Goal: Transaction & Acquisition: Purchase product/service

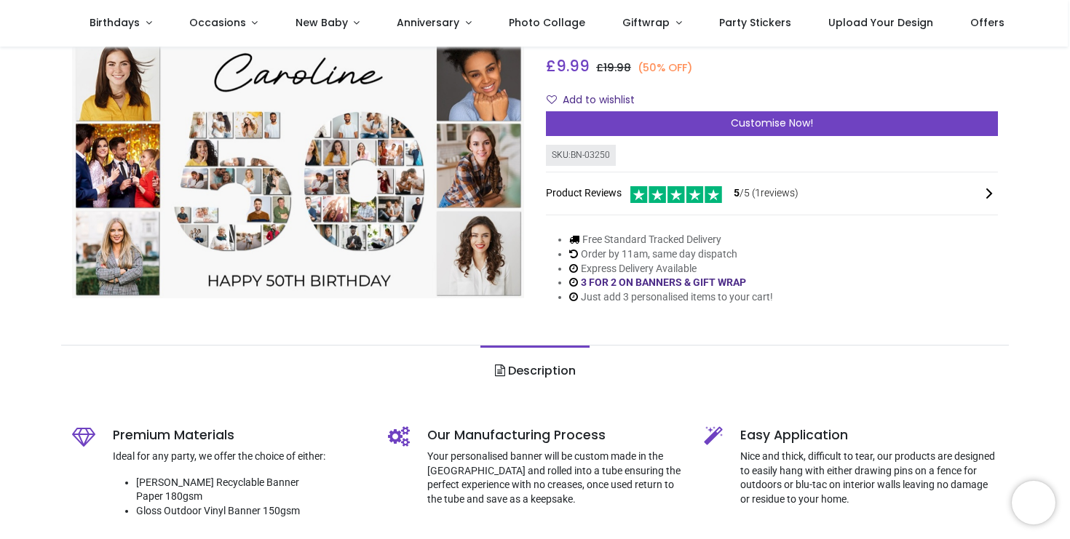
scroll to position [146, 0]
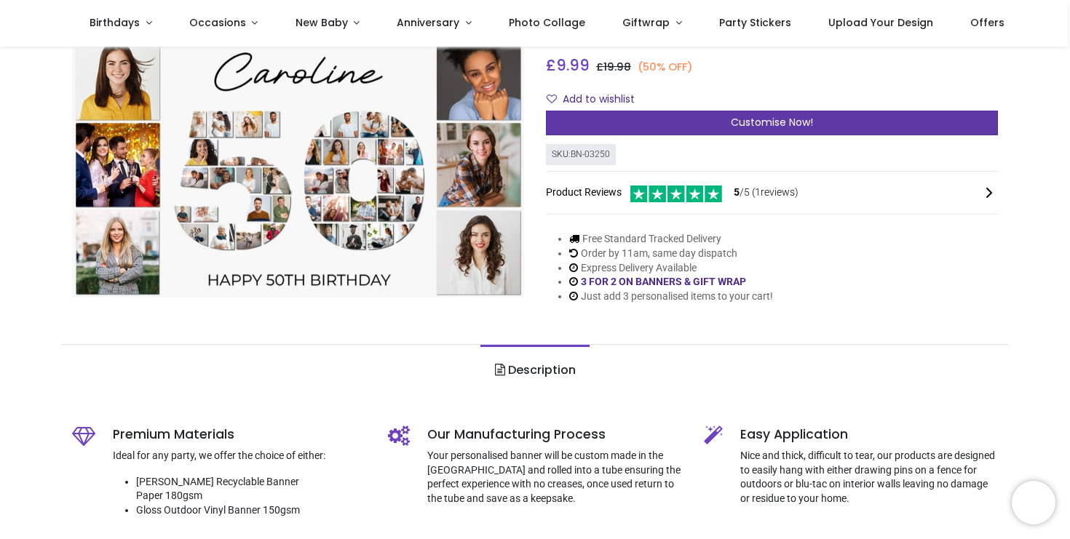
click at [724, 119] on div "Customise Now!" at bounding box center [772, 123] width 452 height 25
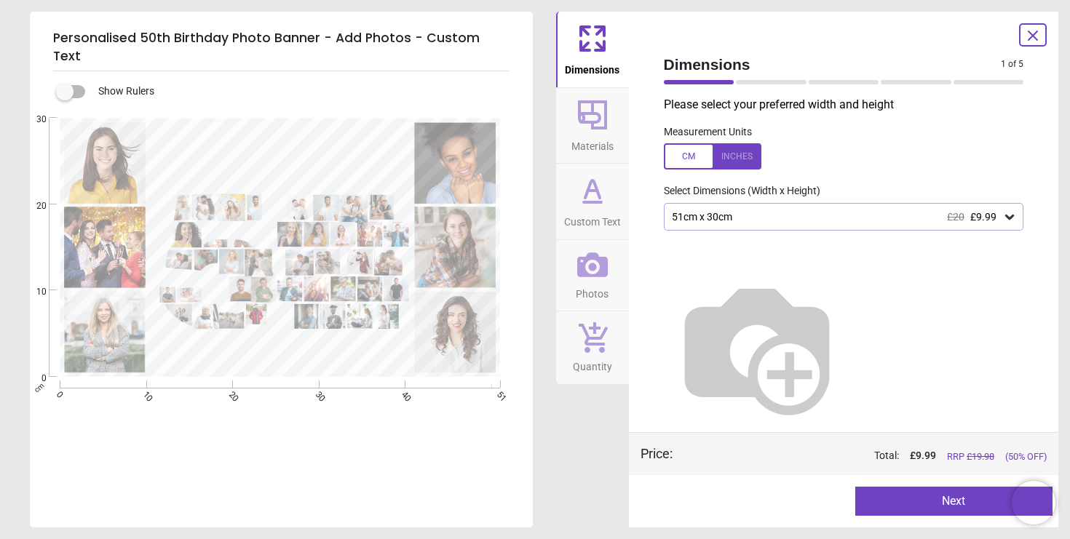
click at [596, 126] on icon at bounding box center [592, 115] width 35 height 35
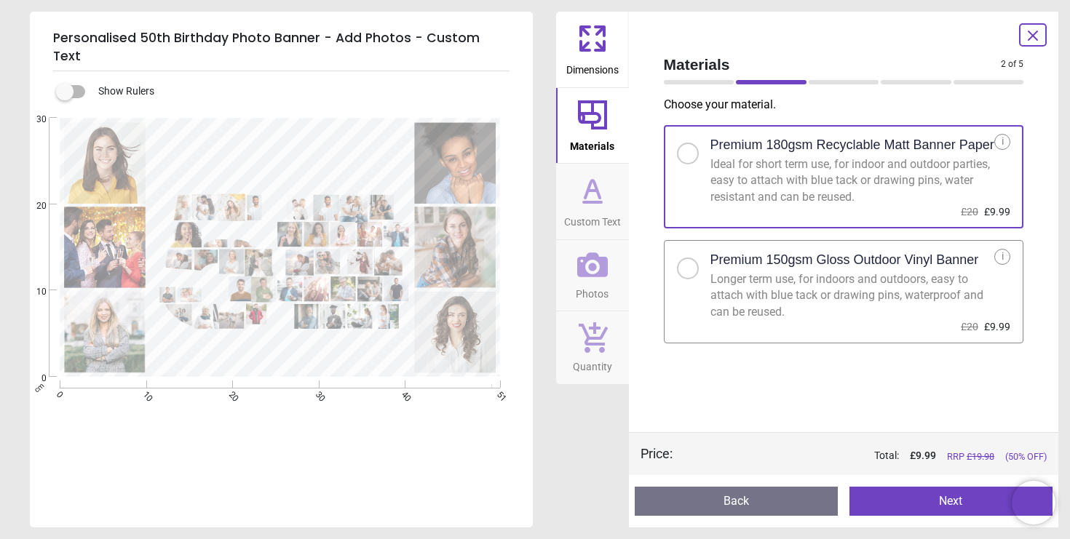
click at [585, 200] on icon at bounding box center [592, 190] width 35 height 35
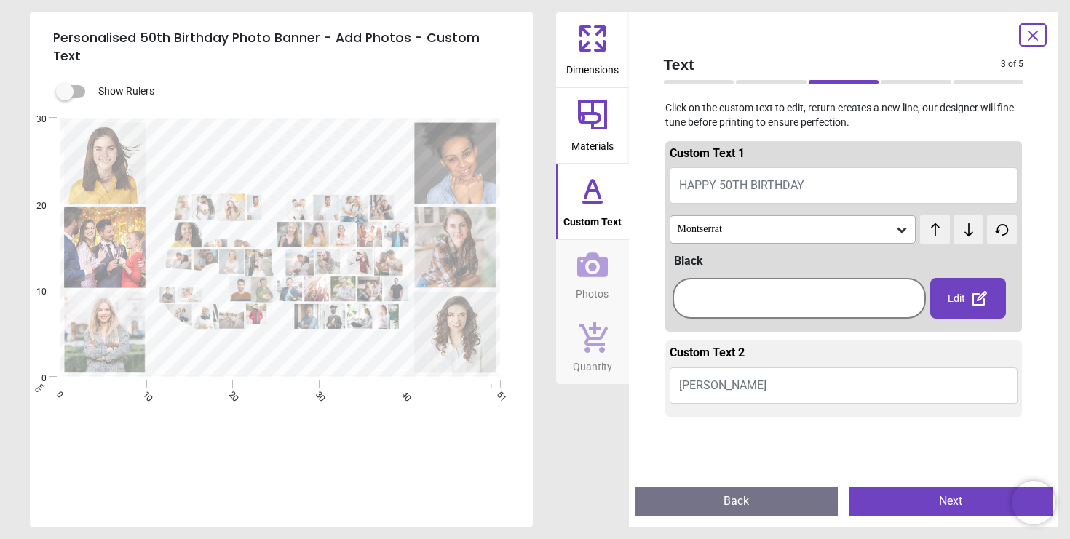
click at [599, 280] on span "Photos" at bounding box center [592, 291] width 33 height 22
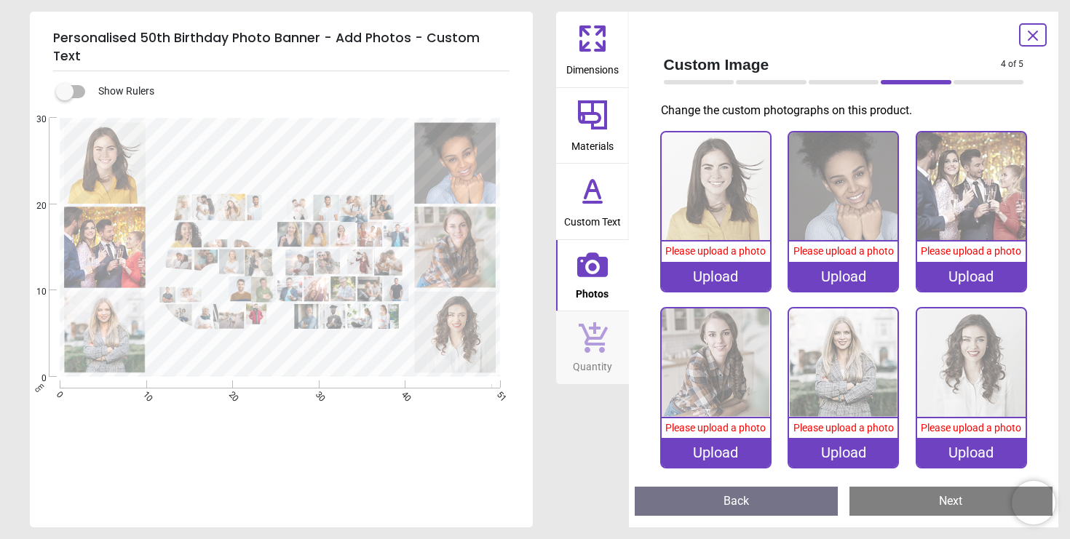
click at [600, 335] on icon at bounding box center [592, 337] width 31 height 32
click at [590, 44] on icon at bounding box center [592, 38] width 35 height 35
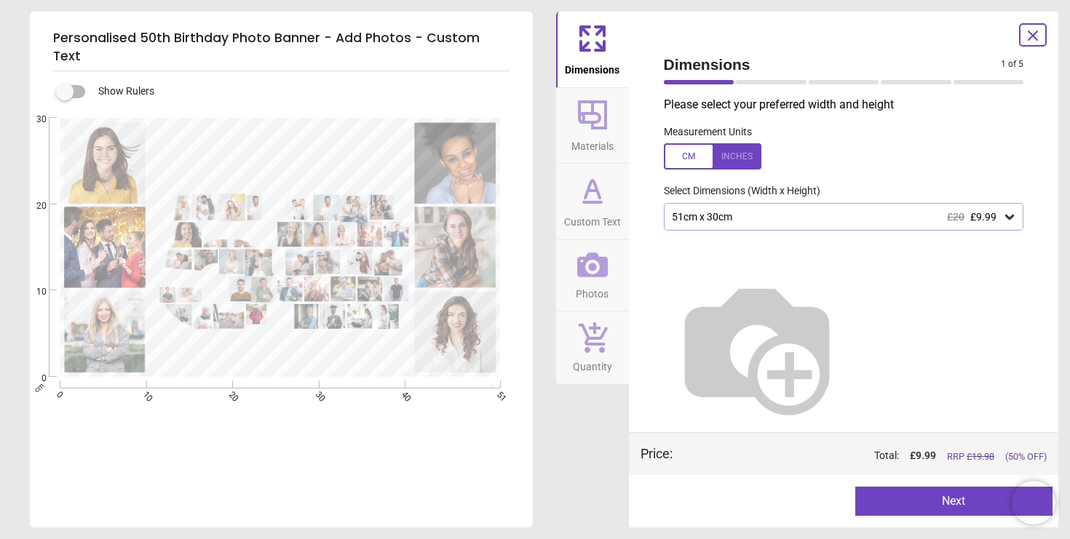
click at [1028, 39] on icon at bounding box center [1032, 35] width 17 height 17
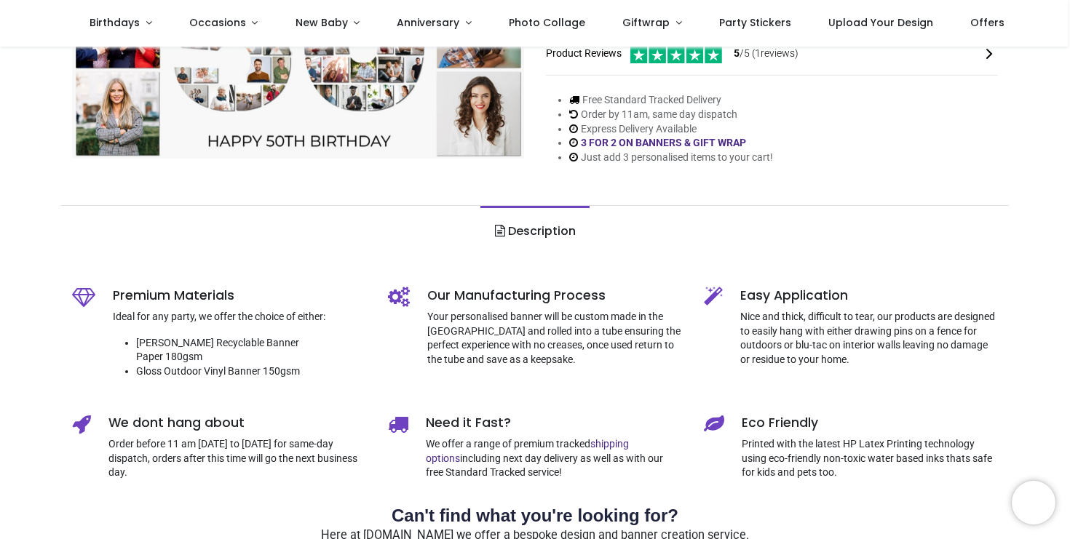
scroll to position [0, 0]
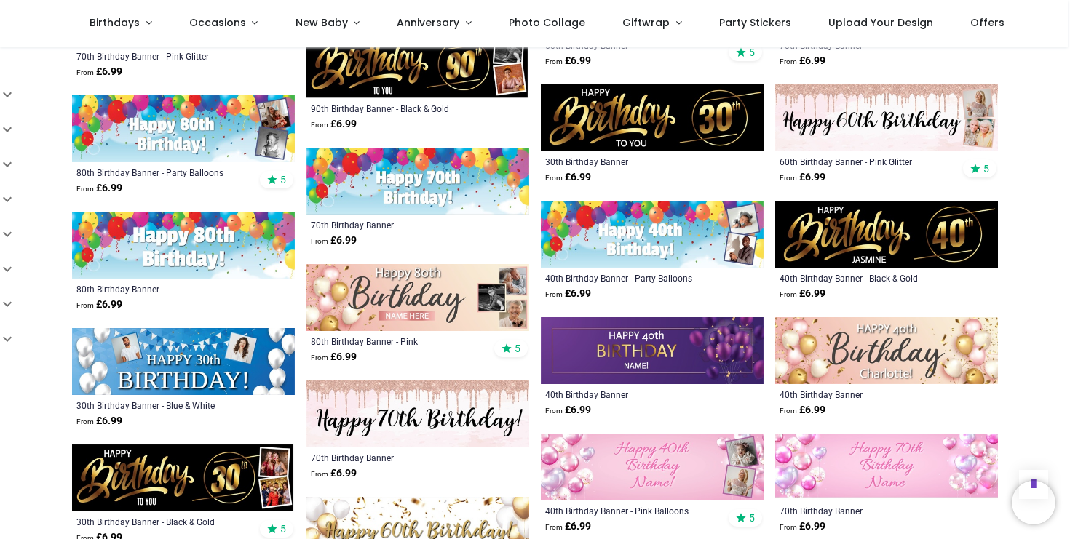
scroll to position [2226, 0]
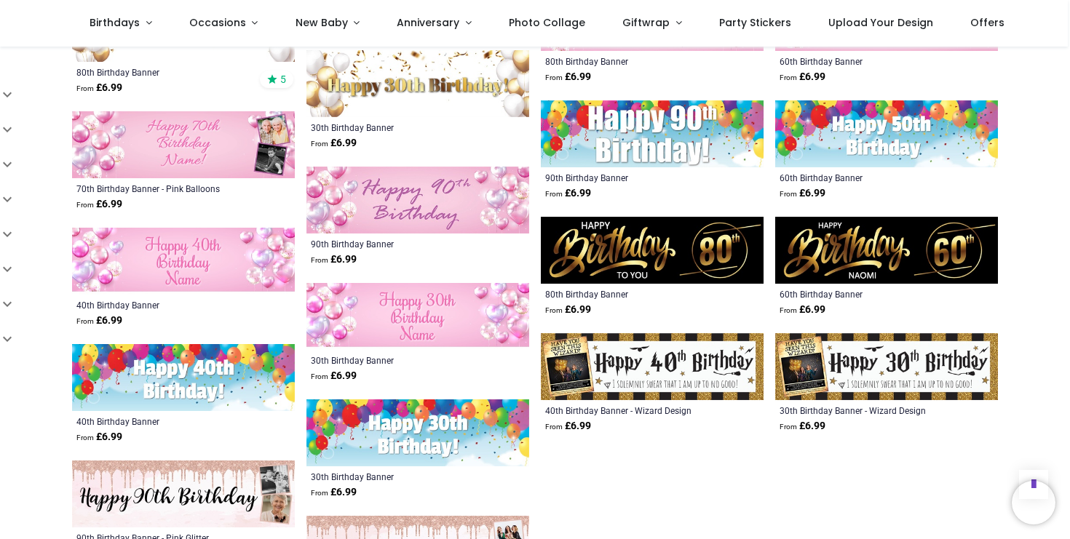
scroll to position [3917, 0]
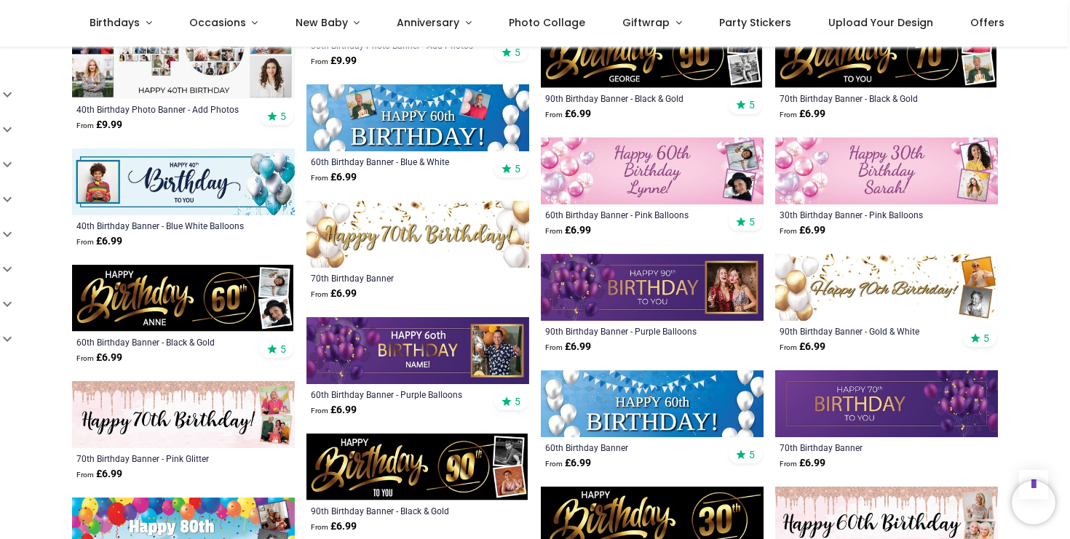
scroll to position [234, 0]
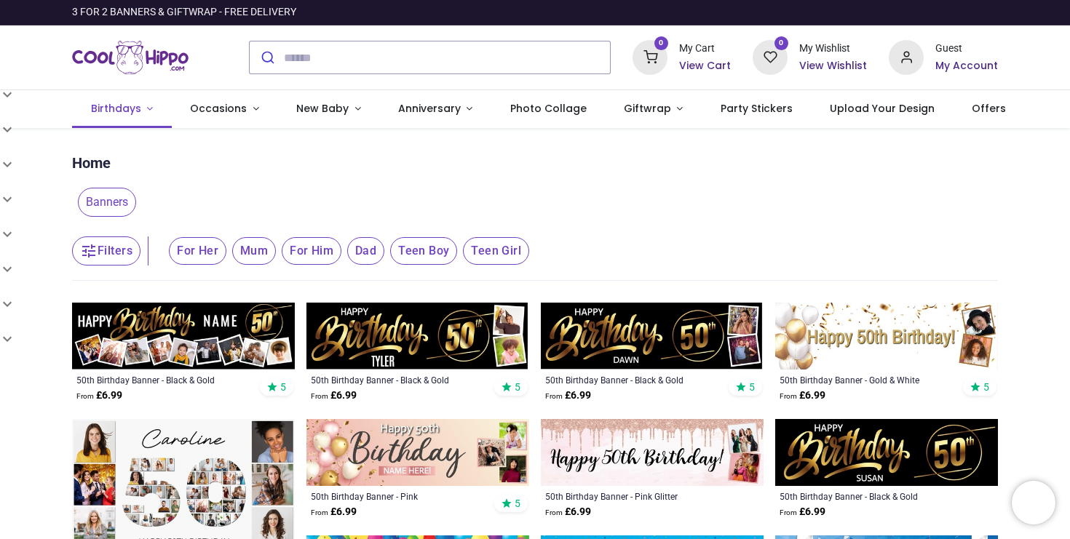
click at [148, 111] on link "Birthdays" at bounding box center [122, 109] width 100 height 38
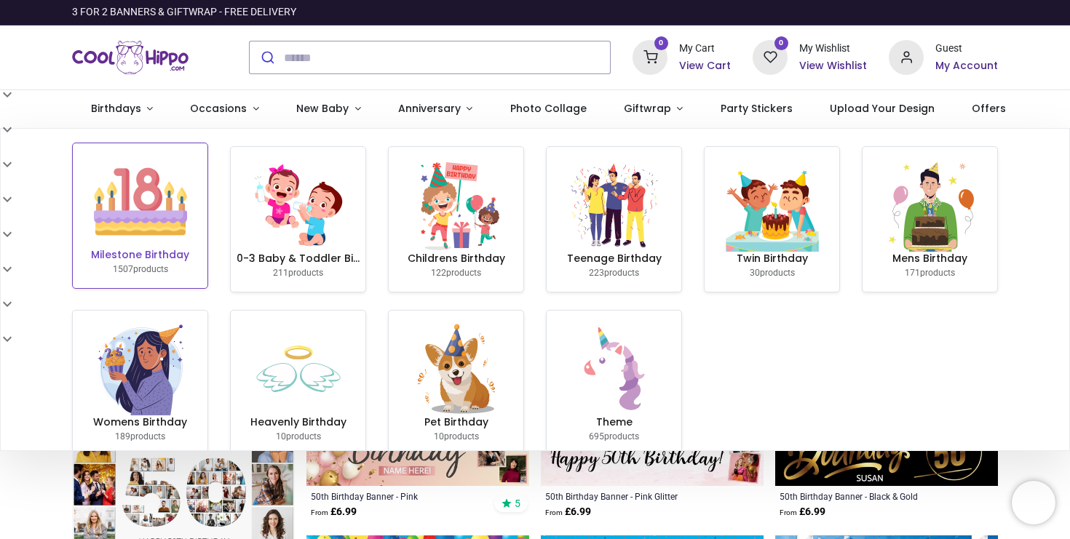
click at [178, 255] on h6 "Milestone Birthday" at bounding box center [140, 255] width 123 height 15
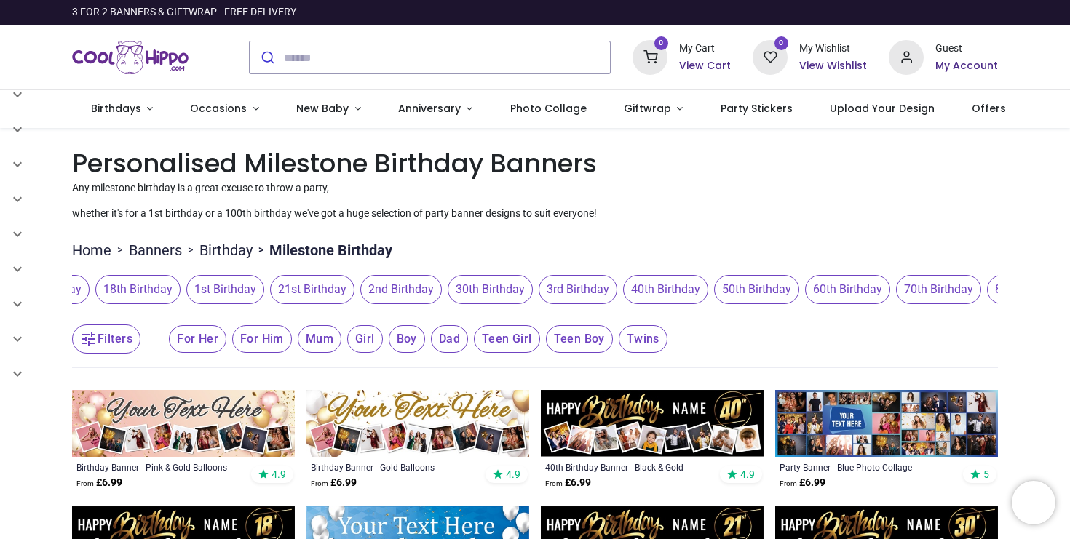
scroll to position [0, 355]
click at [797, 302] on button "50th Birthday" at bounding box center [751, 289] width 91 height 29
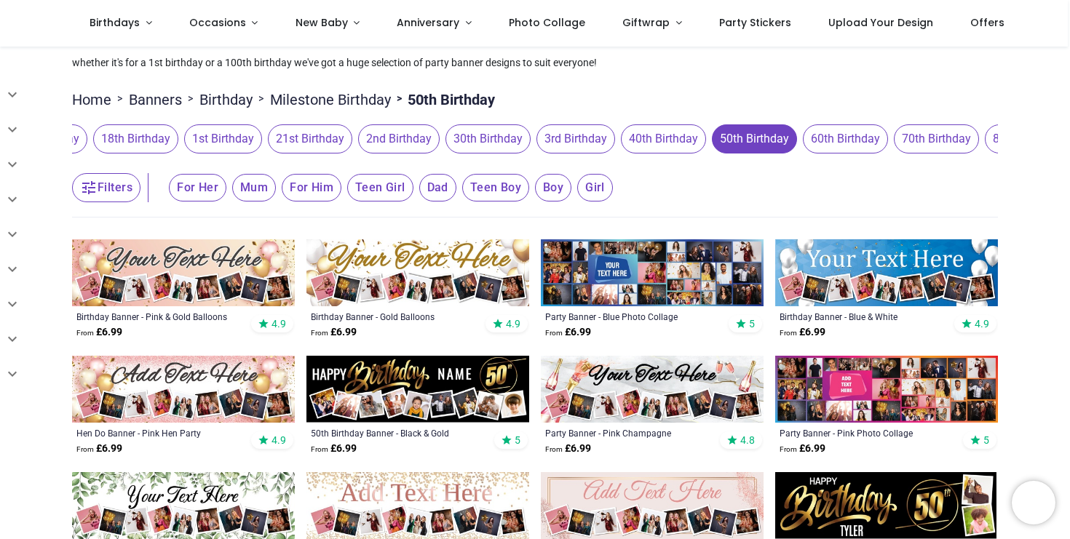
scroll to position [76, 0]
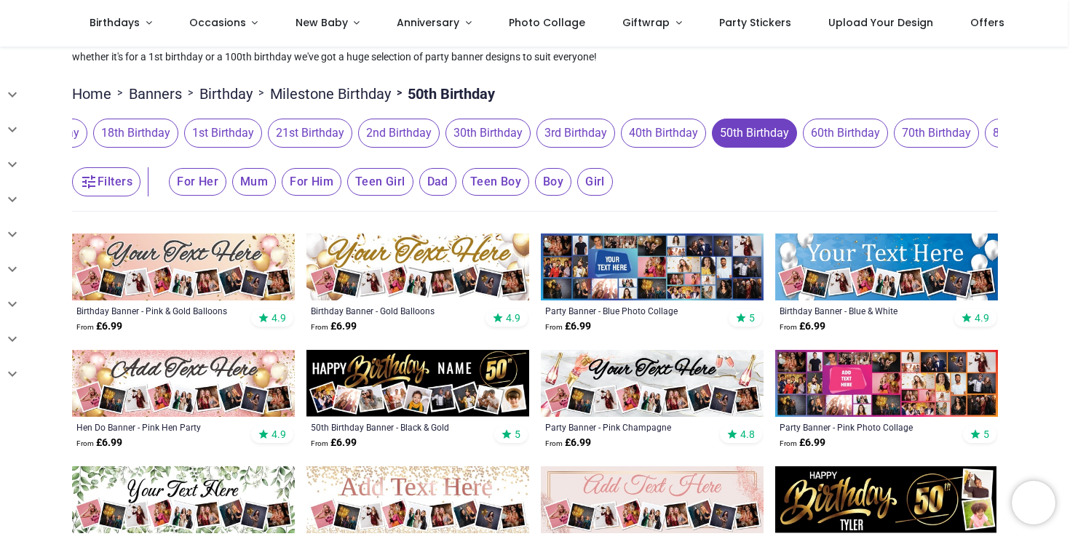
click at [234, 261] on img at bounding box center [183, 267] width 223 height 67
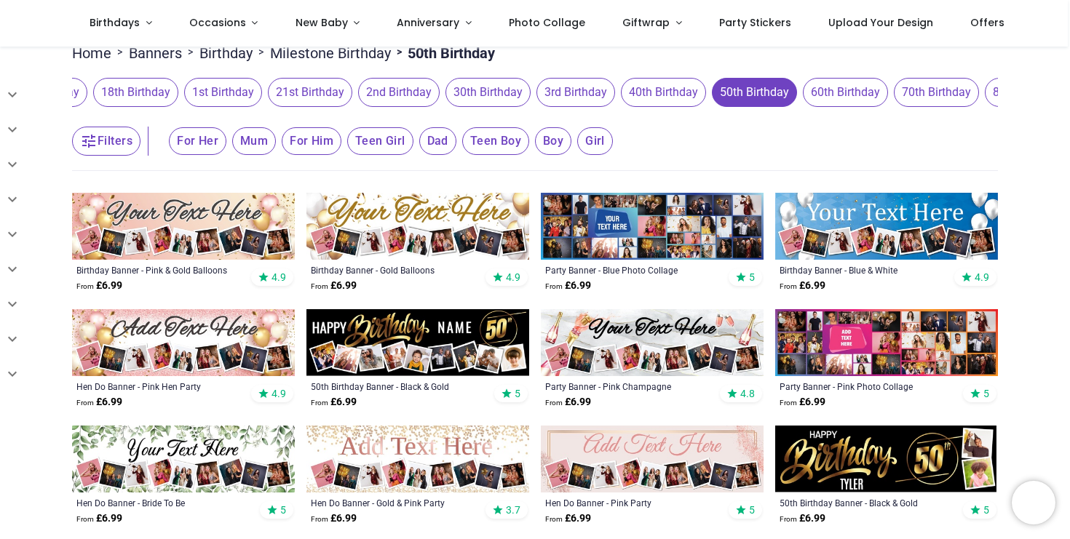
scroll to position [120, 0]
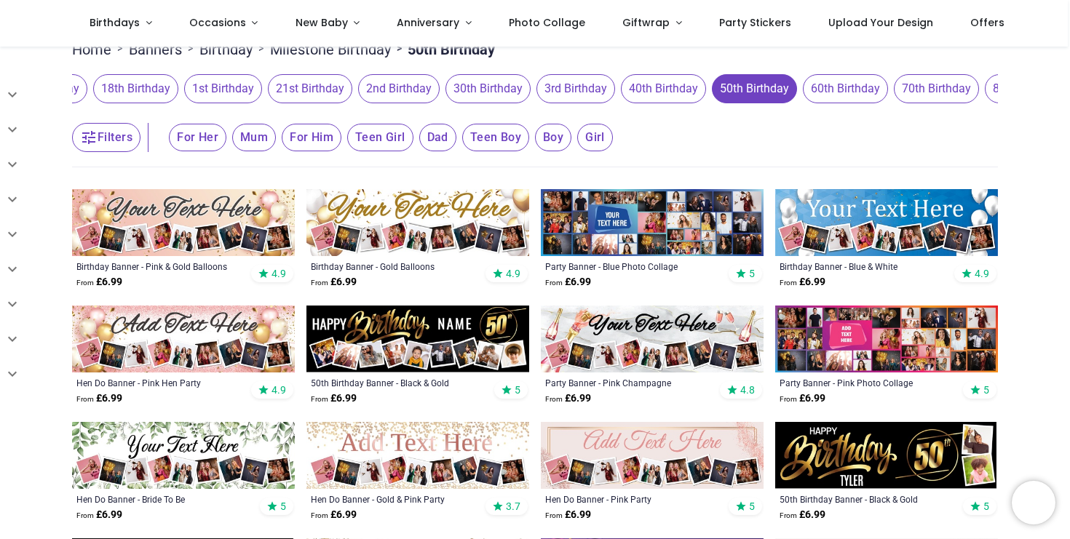
click at [113, 143] on button "Filters" at bounding box center [106, 137] width 68 height 29
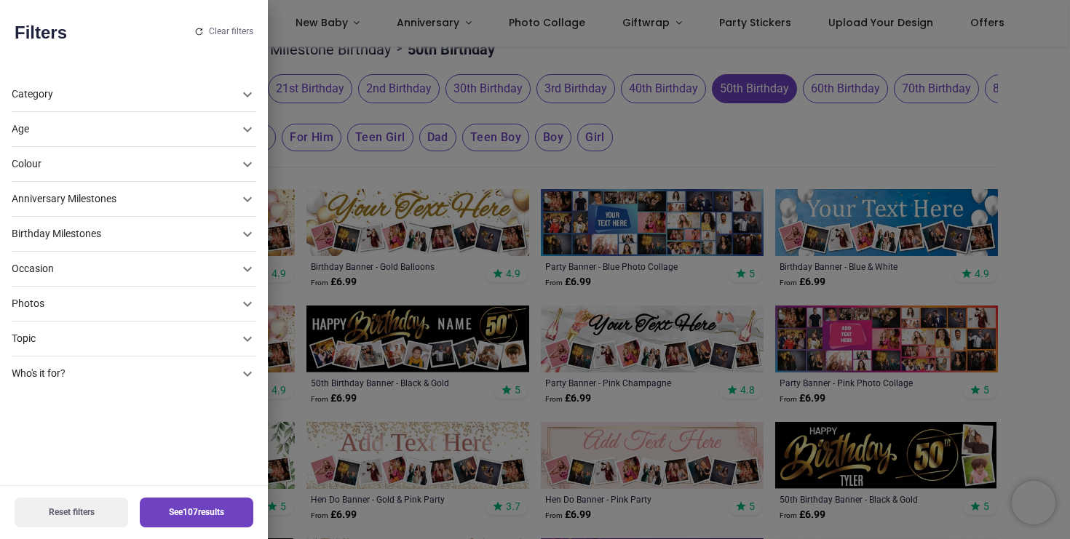
click at [153, 157] on div "Colour" at bounding box center [125, 164] width 227 height 15
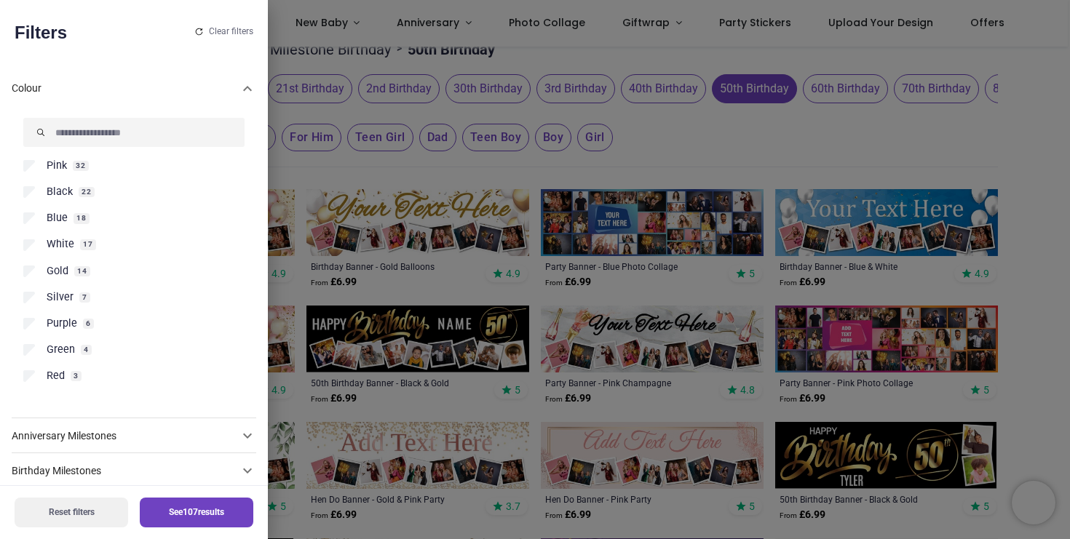
scroll to position [93, 0]
click at [55, 327] on span "Purple" at bounding box center [62, 323] width 31 height 15
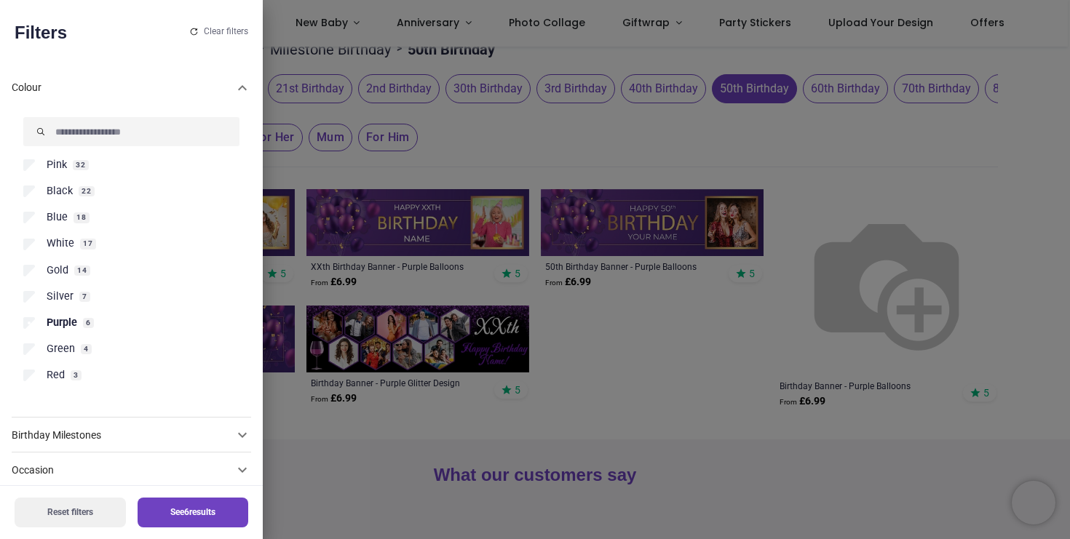
click at [213, 513] on button "See 6 results" at bounding box center [193, 513] width 111 height 30
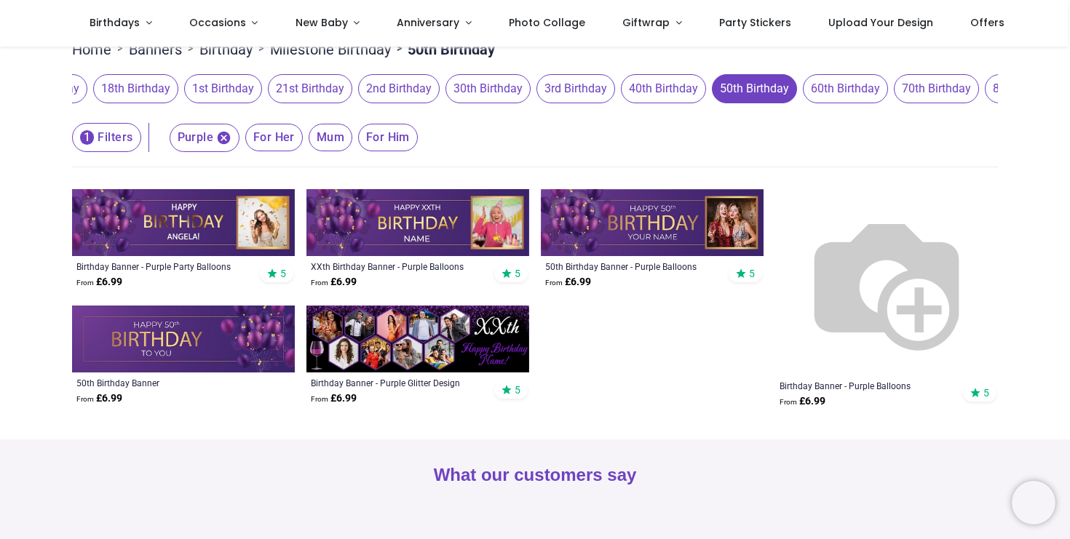
click at [438, 366] on img at bounding box center [417, 339] width 223 height 67
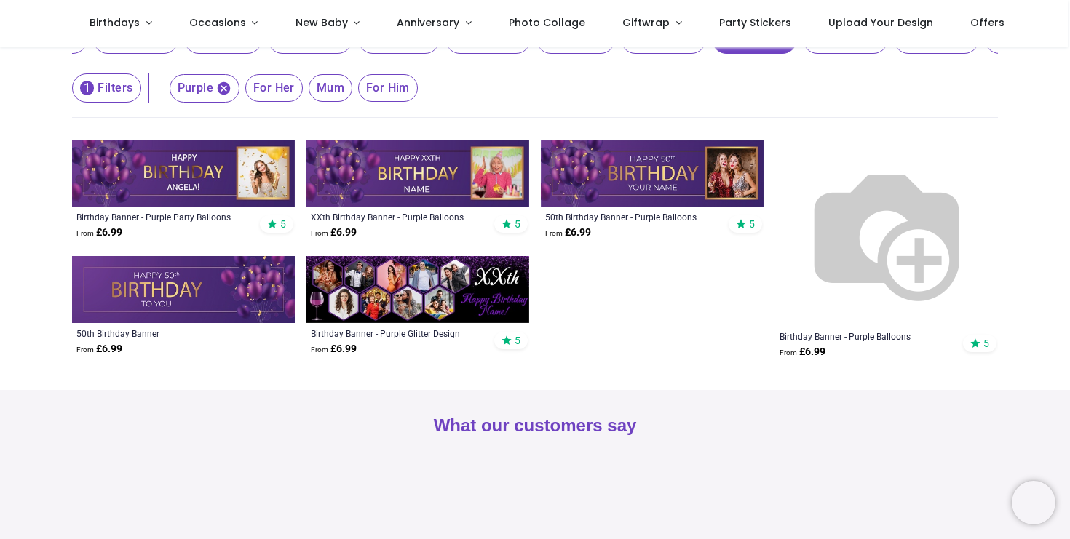
scroll to position [164, 0]
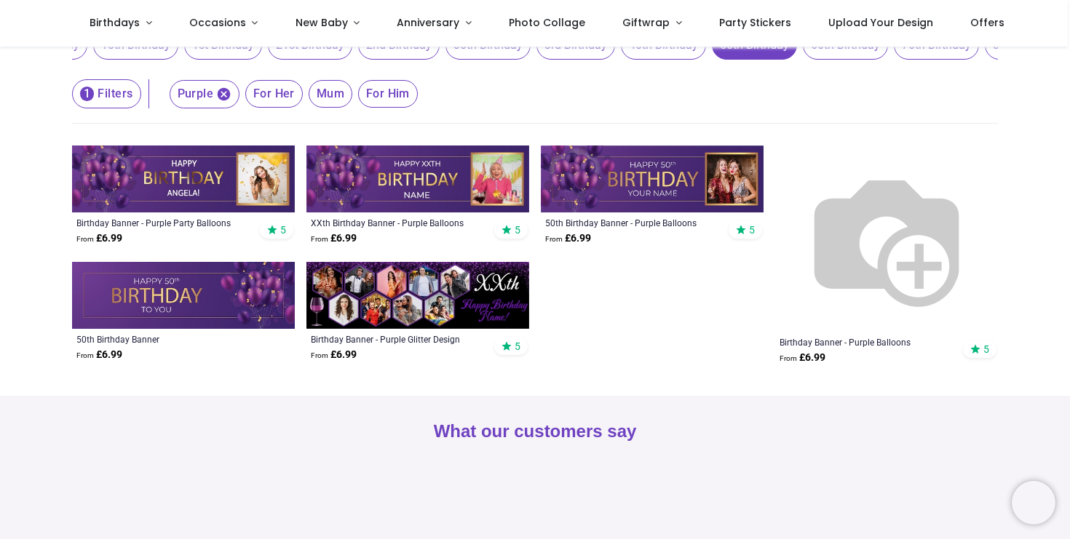
click at [678, 192] on img at bounding box center [652, 179] width 223 height 67
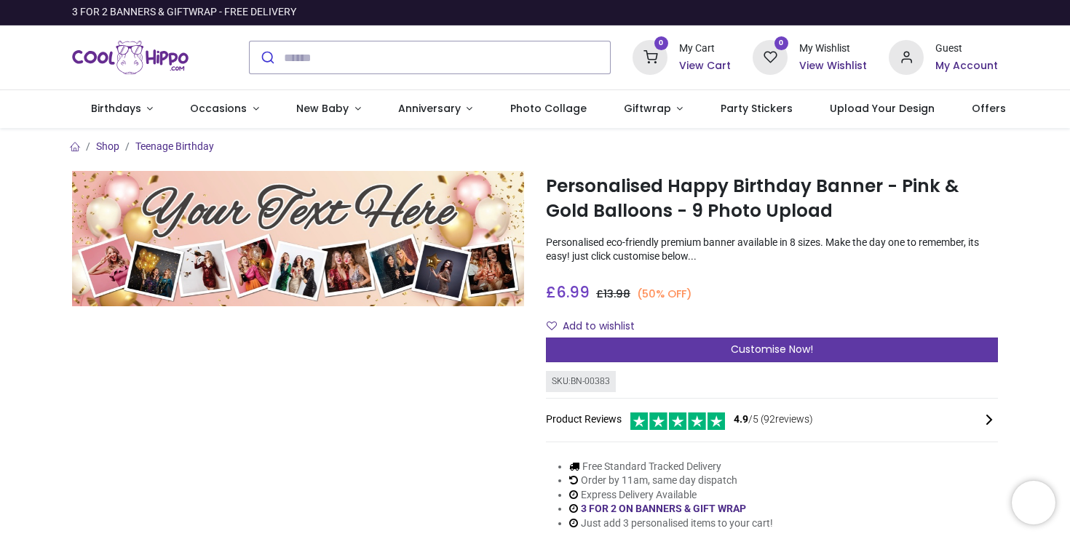
click at [641, 342] on div "Customise Now!" at bounding box center [772, 350] width 452 height 25
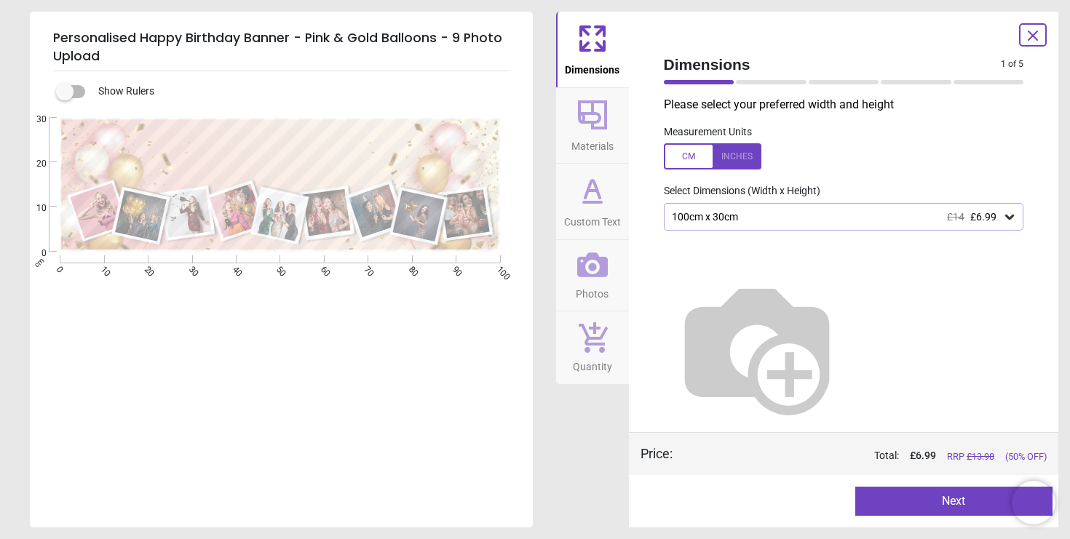
click at [599, 143] on span "Materials" at bounding box center [592, 143] width 42 height 22
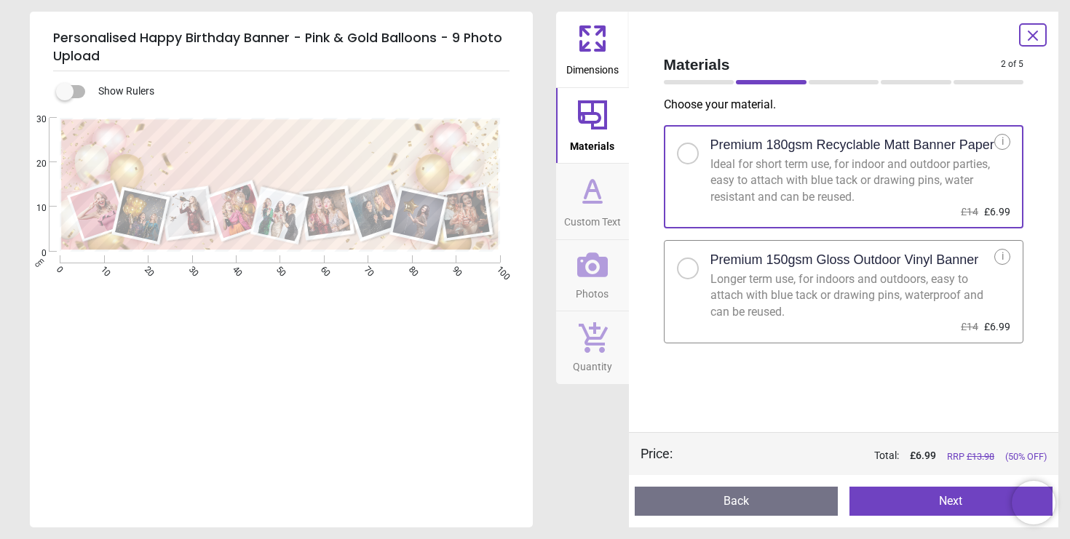
click at [583, 167] on button "Custom Text" at bounding box center [592, 202] width 73 height 76
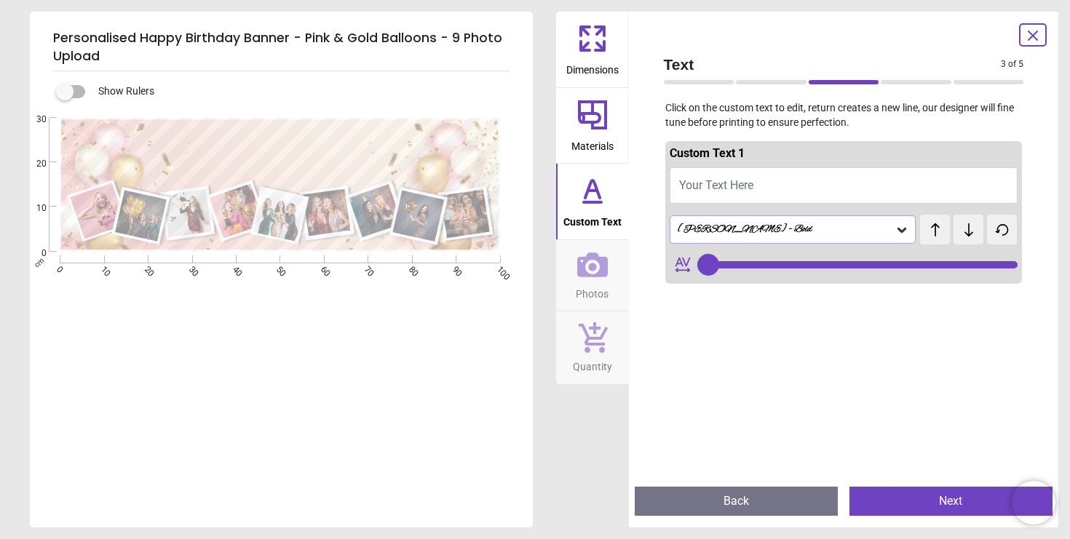
type input "**"
click at [1030, 30] on icon at bounding box center [1032, 35] width 17 height 17
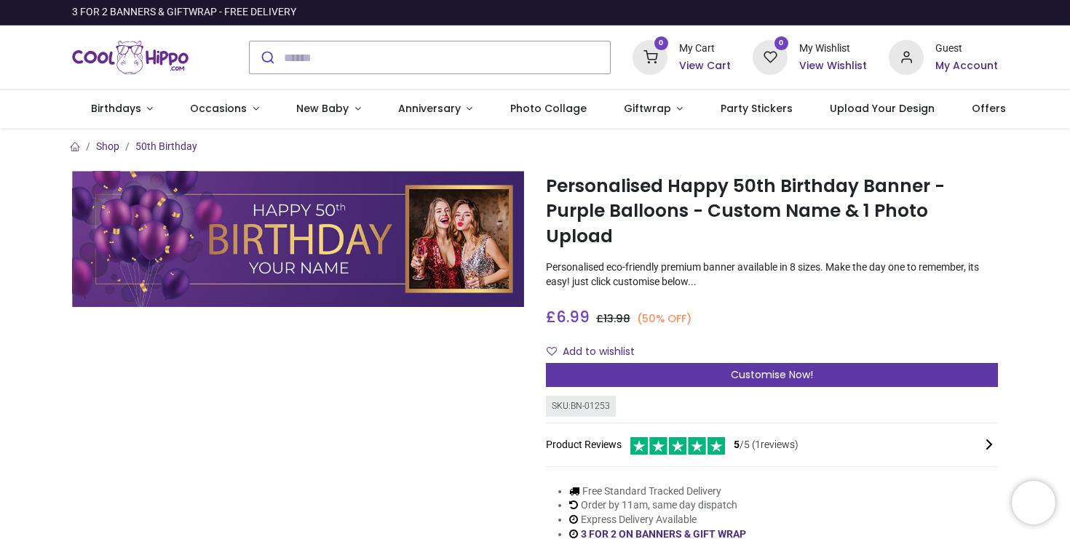
click at [684, 363] on div "Customise Now!" at bounding box center [772, 375] width 452 height 25
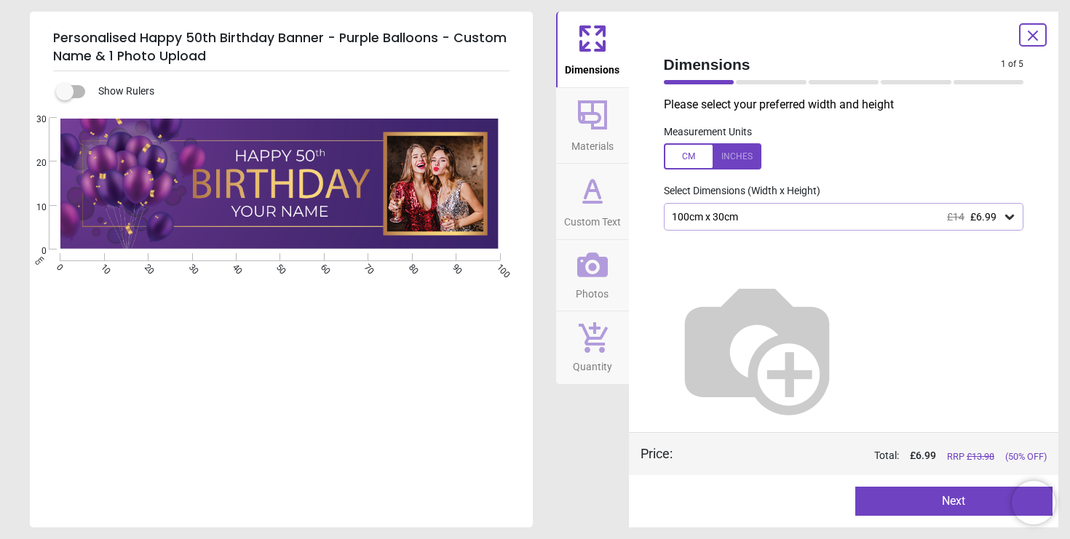
click at [999, 213] on div "100cm x 30cm £14 £6.99" at bounding box center [836, 217] width 333 height 12
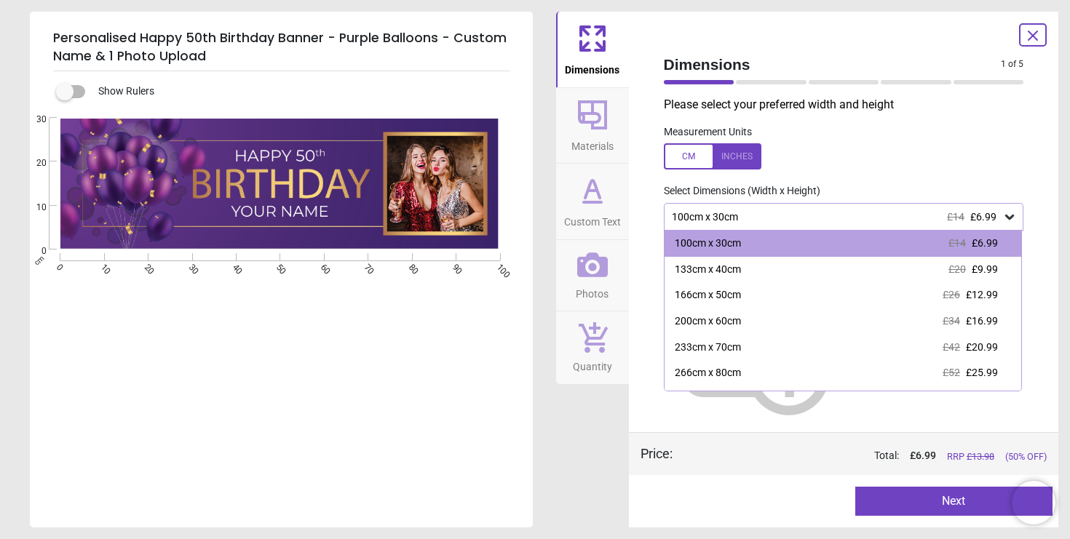
click at [1008, 223] on icon at bounding box center [1009, 217] width 15 height 15
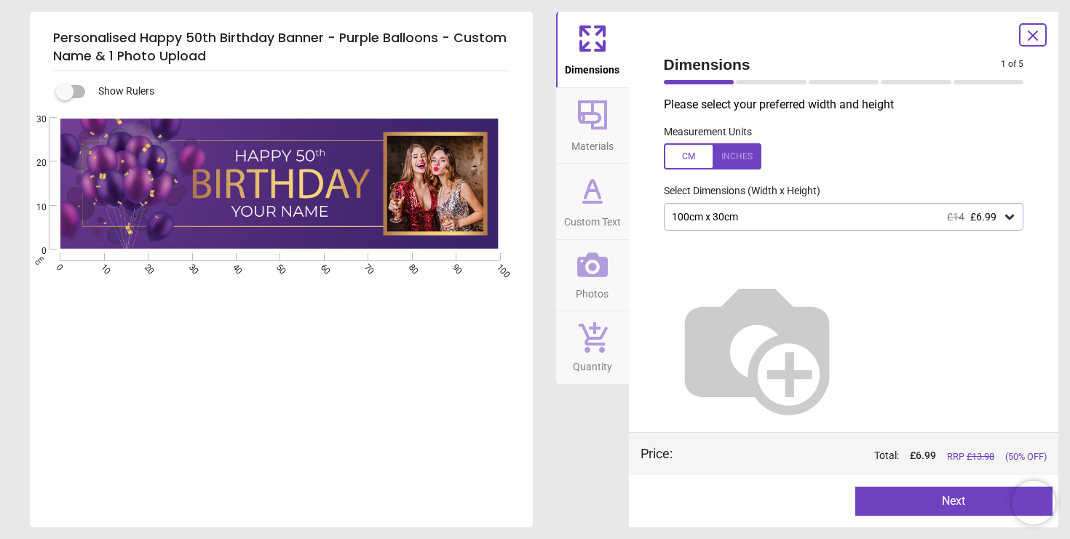
click at [1008, 223] on icon at bounding box center [1009, 217] width 15 height 15
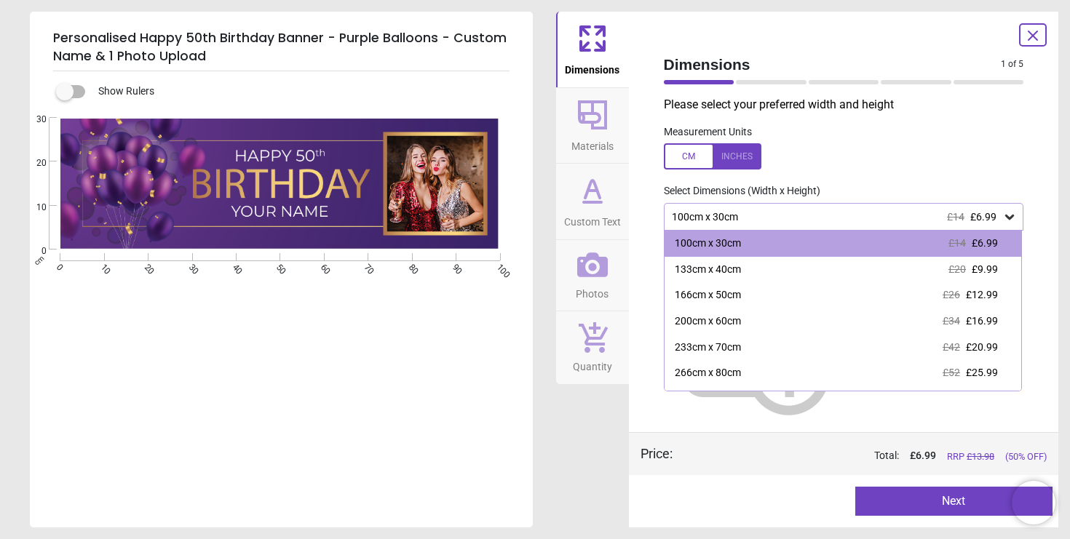
click at [610, 110] on button "Materials" at bounding box center [592, 126] width 73 height 76
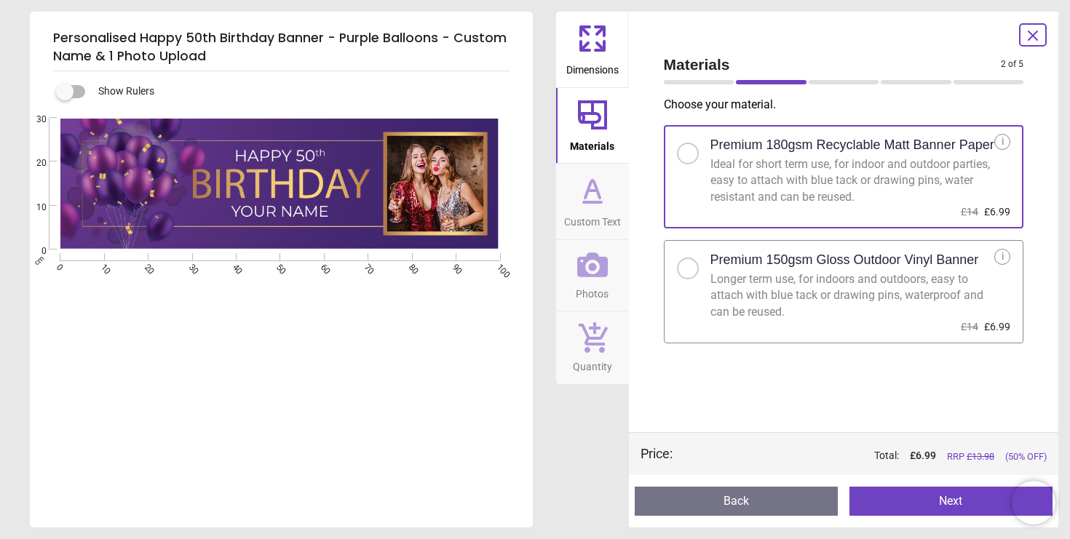
click at [794, 277] on div "Longer term use, for indoors and outdoors, easy to attach with blue tack or dra…" at bounding box center [853, 296] width 285 height 49
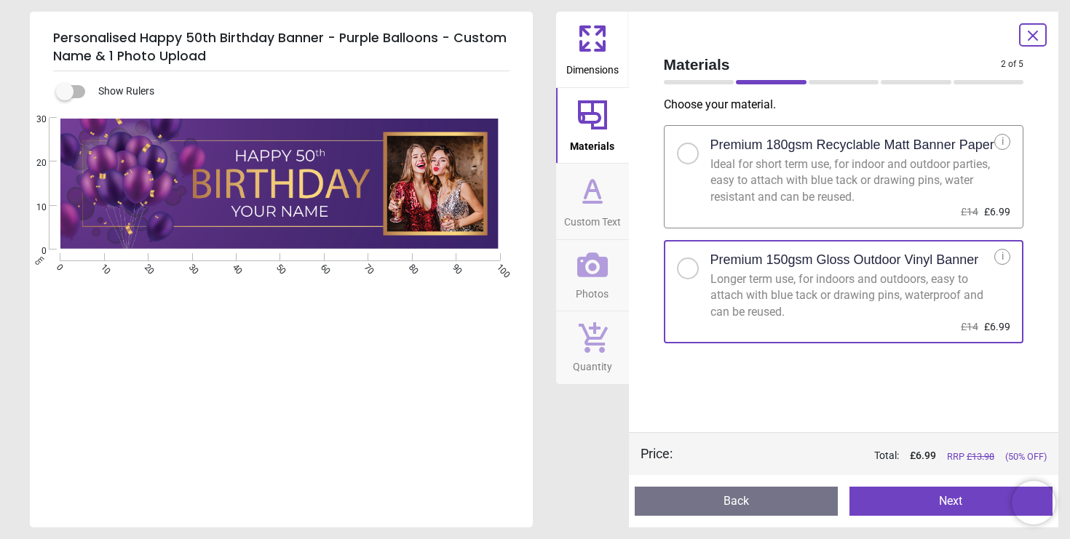
click at [776, 167] on div "Ideal for short term use, for indoor and outdoor parties, easy to attach with b…" at bounding box center [853, 181] width 285 height 49
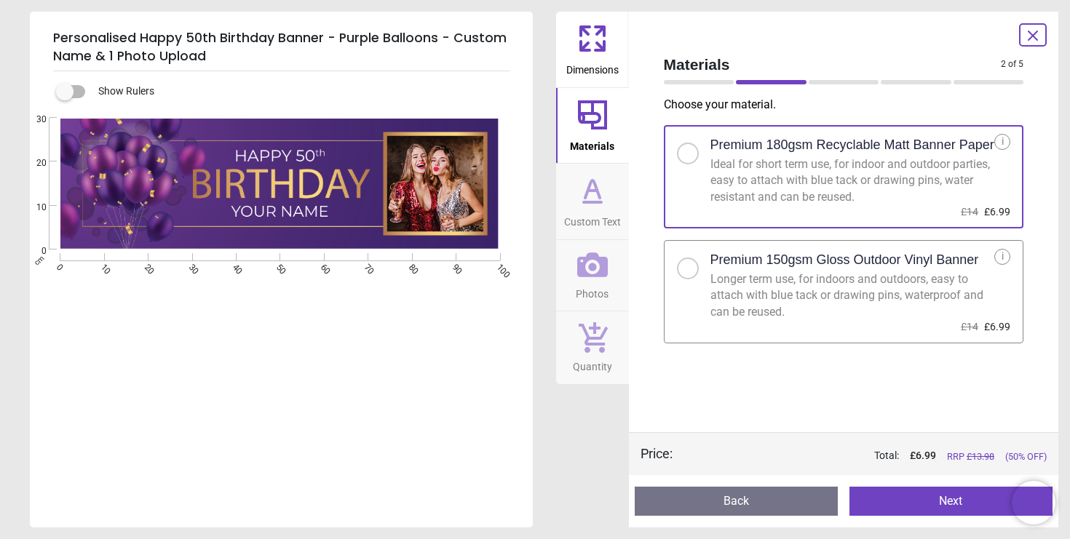
click at [581, 62] on span "Dimensions" at bounding box center [592, 67] width 52 height 22
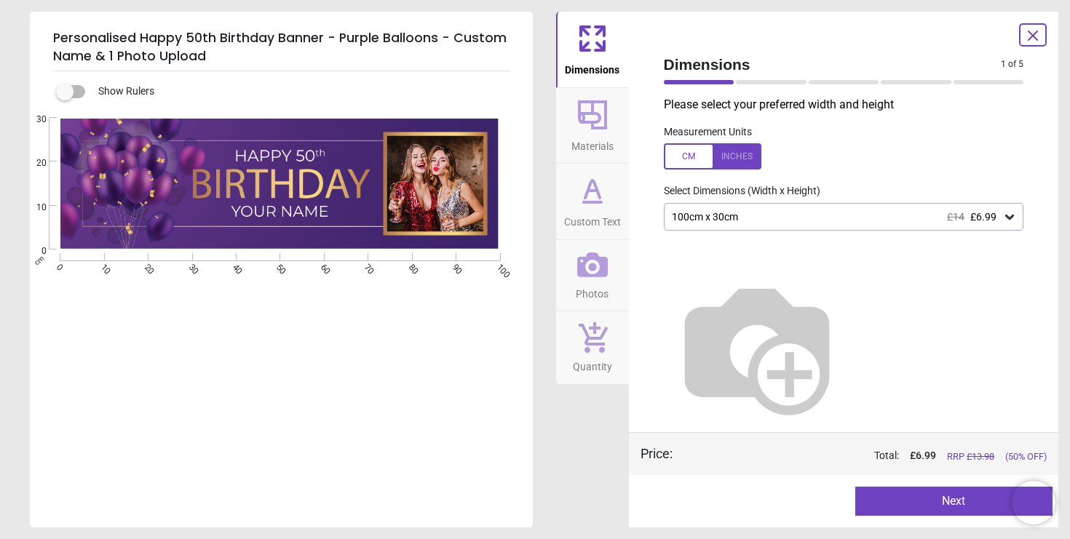
click at [606, 288] on span "Photos" at bounding box center [592, 291] width 33 height 22
click at [599, 209] on span "Custom Text" at bounding box center [592, 219] width 57 height 22
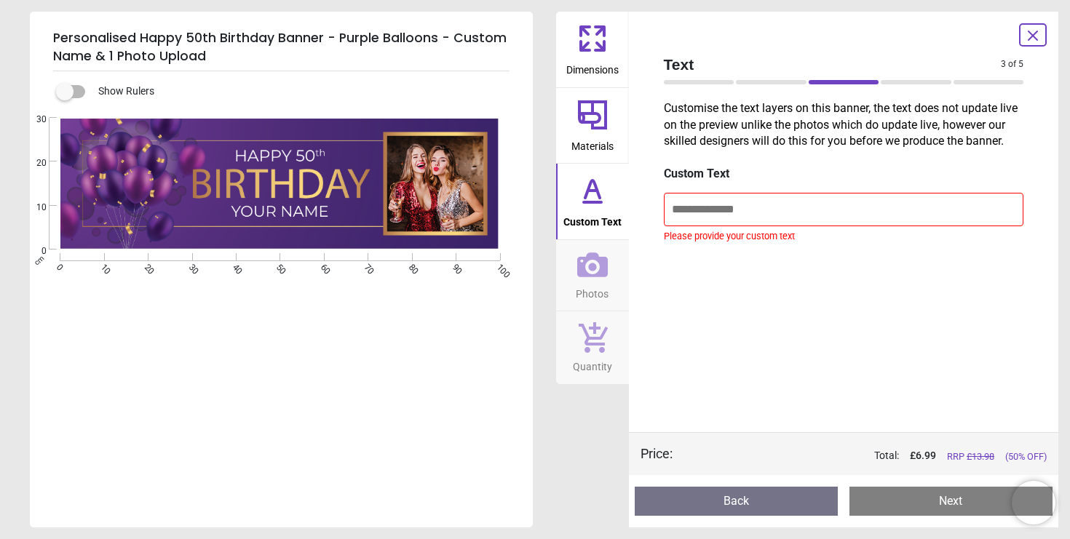
click at [587, 272] on icon at bounding box center [592, 265] width 31 height 31
click at [597, 58] on span "Dimensions" at bounding box center [592, 67] width 52 height 22
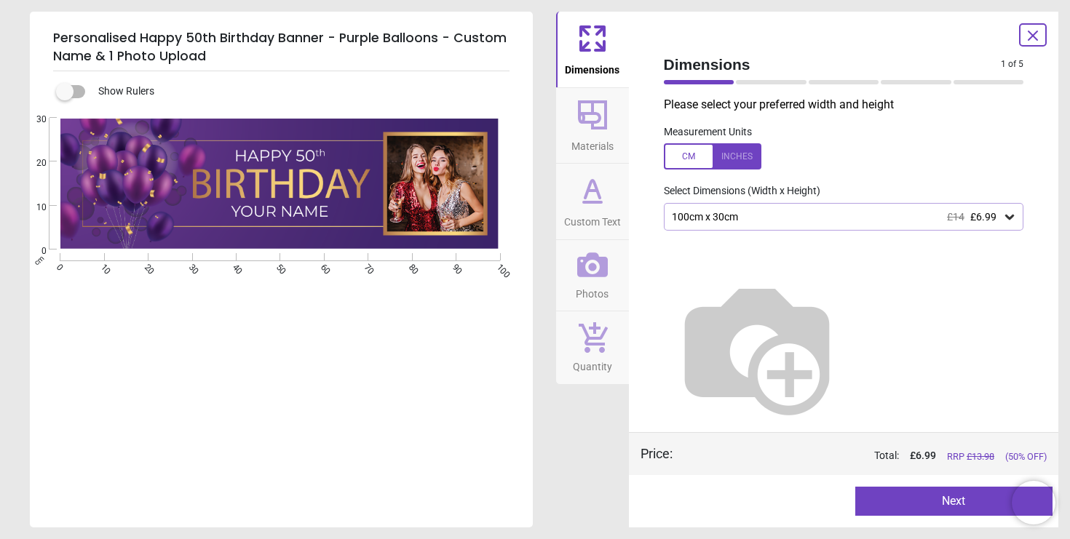
click at [743, 211] on div "100cm x 30cm £14 £6.99" at bounding box center [836, 217] width 333 height 12
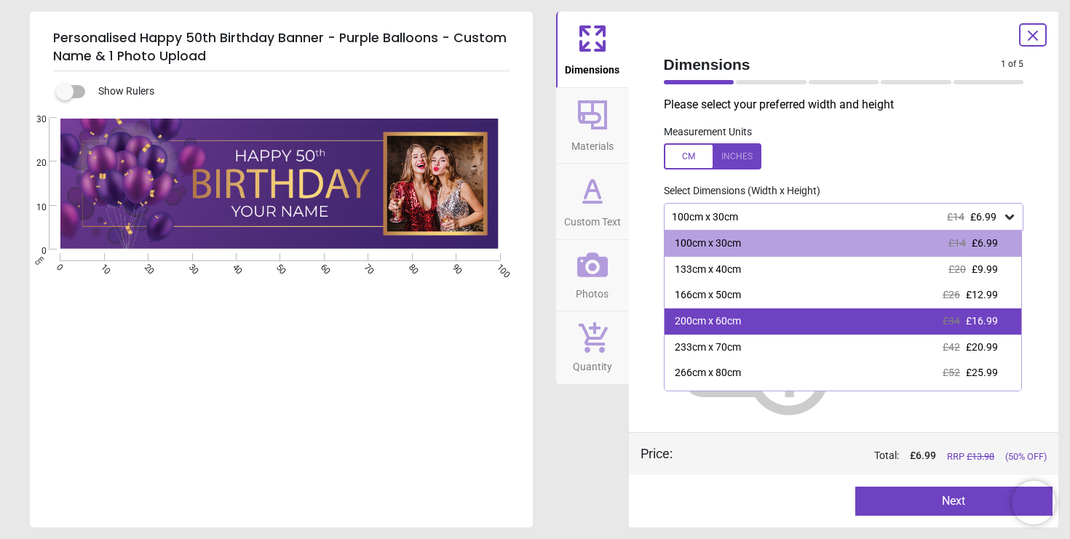
click at [727, 323] on div "200cm x 60cm" at bounding box center [708, 321] width 66 height 15
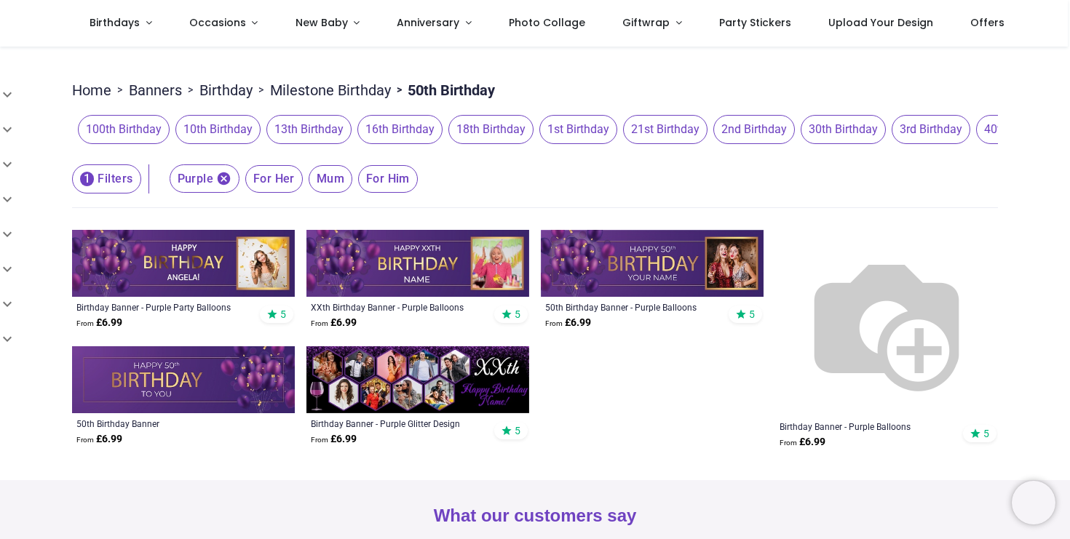
scroll to position [175, 0]
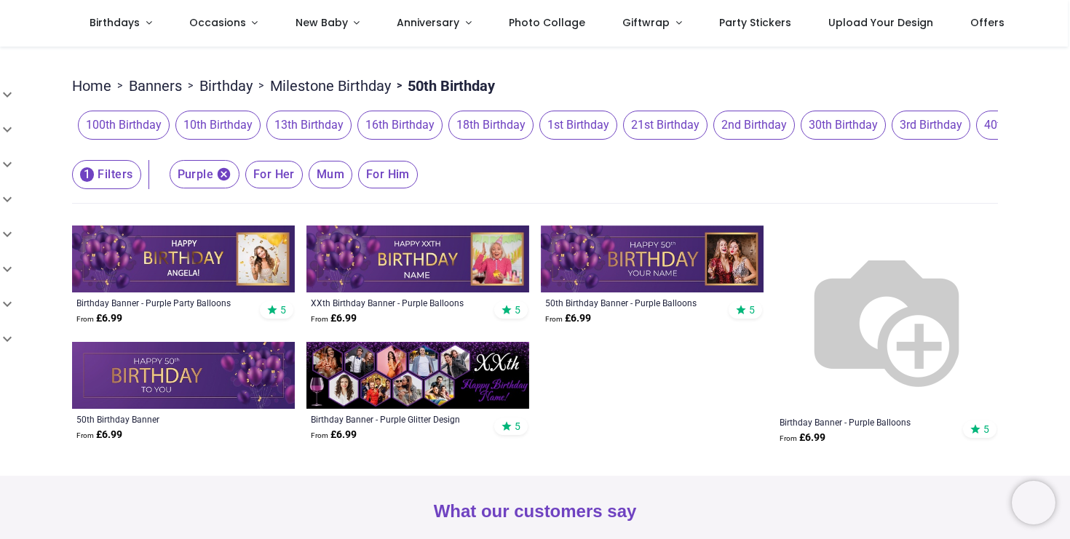
click at [220, 177] on icon "button" at bounding box center [224, 174] width 13 height 13
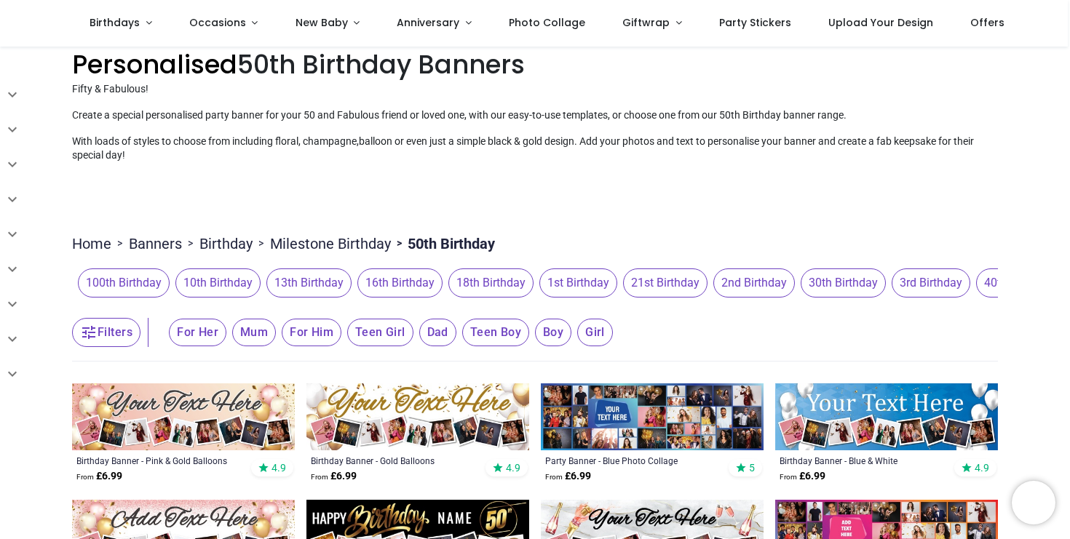
scroll to position [1, 0]
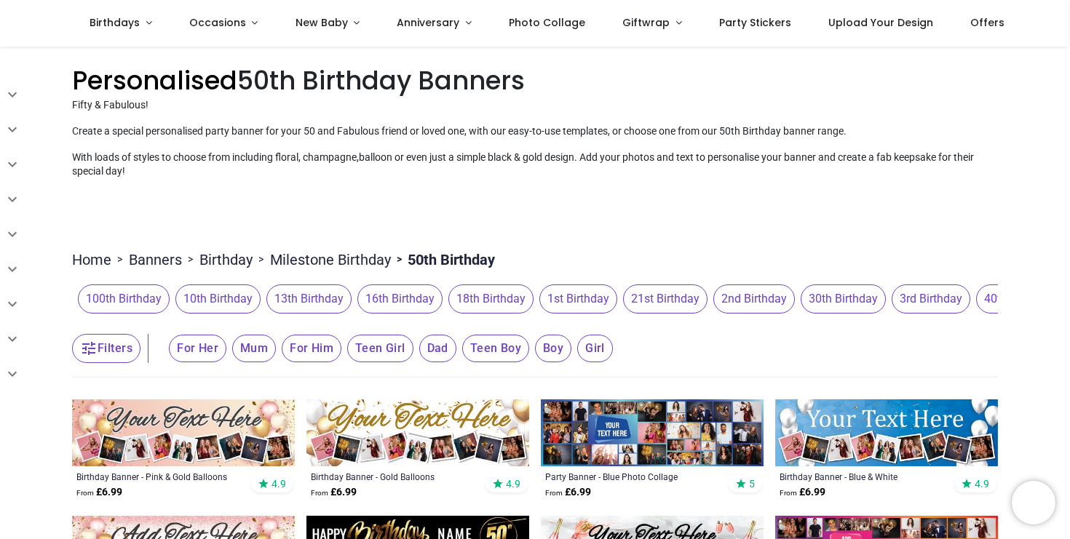
click at [92, 263] on link "Home" at bounding box center [91, 260] width 39 height 20
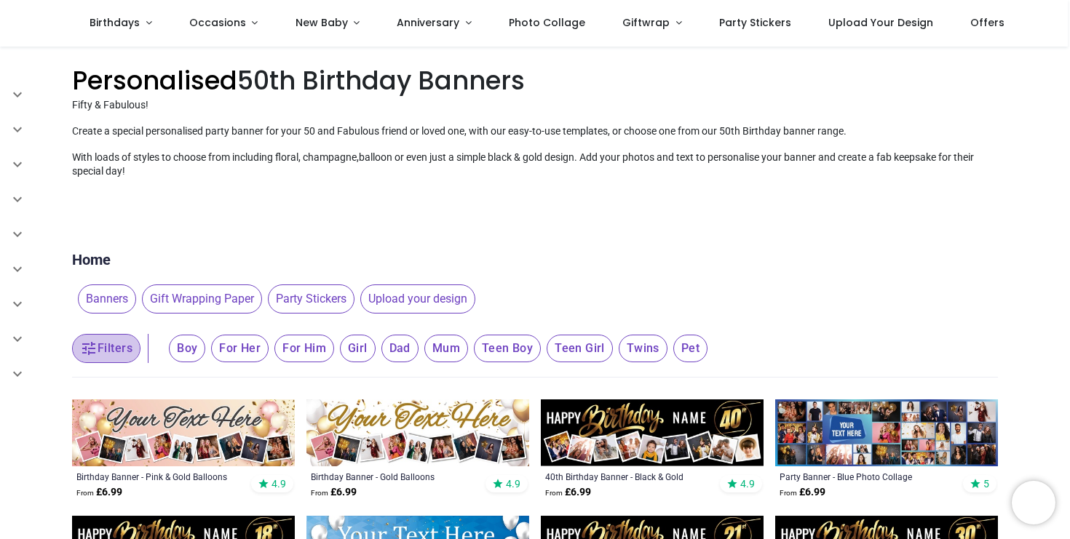
click at [119, 344] on button "Filters" at bounding box center [106, 348] width 68 height 29
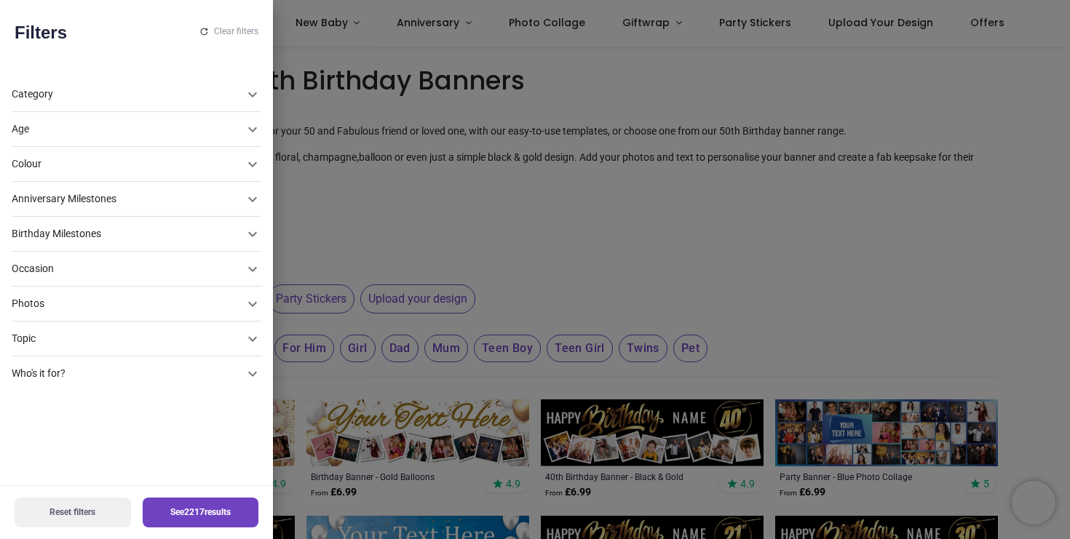
click at [244, 262] on icon at bounding box center [252, 269] width 17 height 17
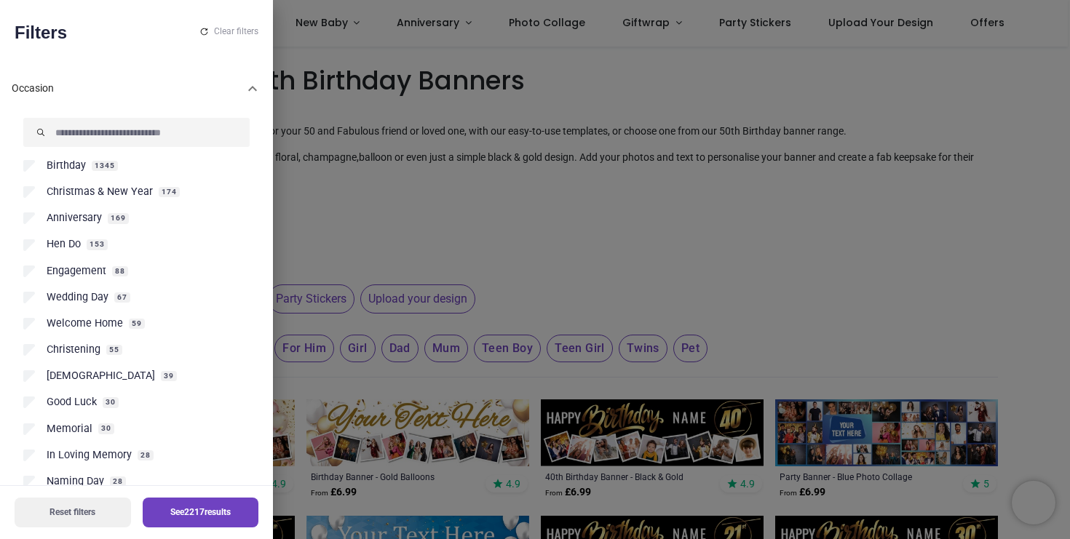
scroll to position [198, 0]
click at [87, 169] on label "Birthday 1345" at bounding box center [136, 165] width 226 height 15
click at [172, 523] on button "See 1345 results" at bounding box center [201, 513] width 116 height 30
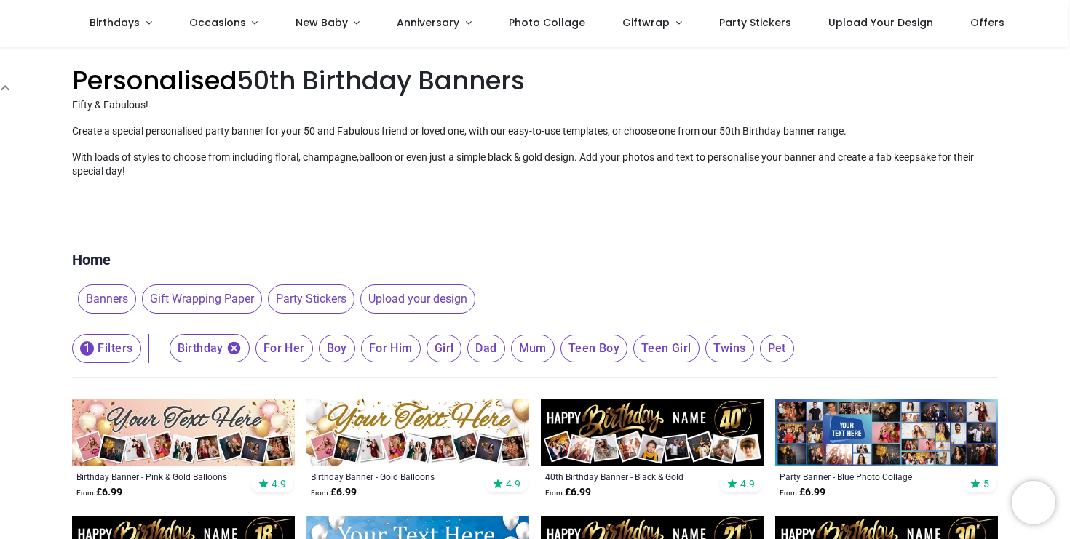
click at [90, 344] on span "1" at bounding box center [87, 348] width 14 height 15
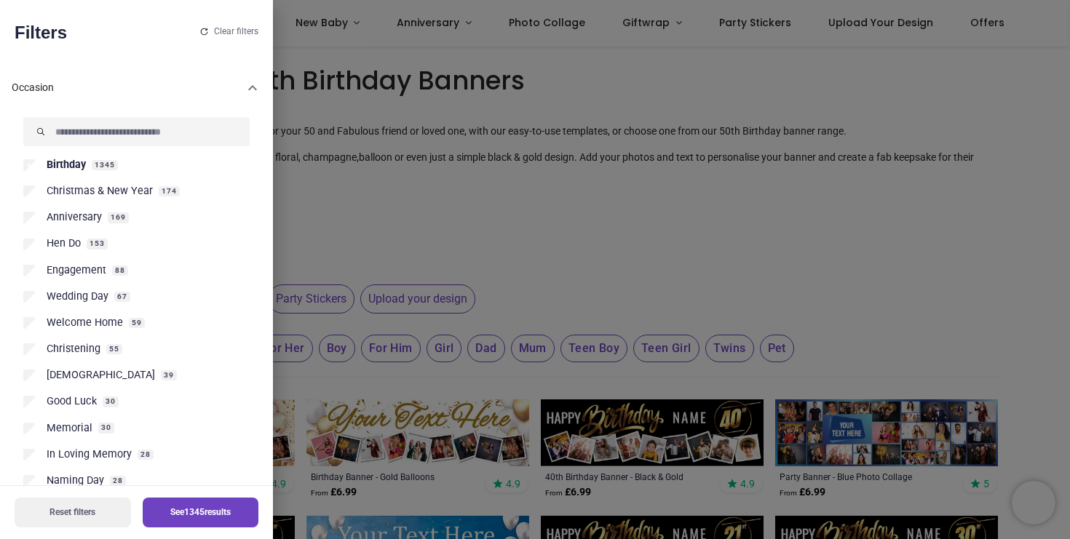
click at [206, 82] on div "Occasion" at bounding box center [128, 88] width 232 height 15
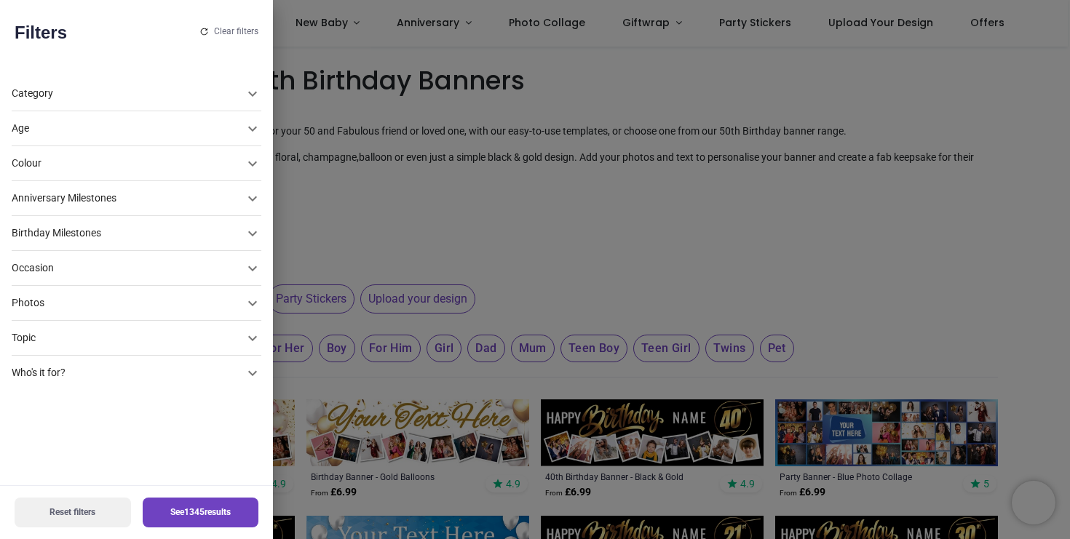
click at [171, 88] on div "Category" at bounding box center [128, 94] width 232 height 15
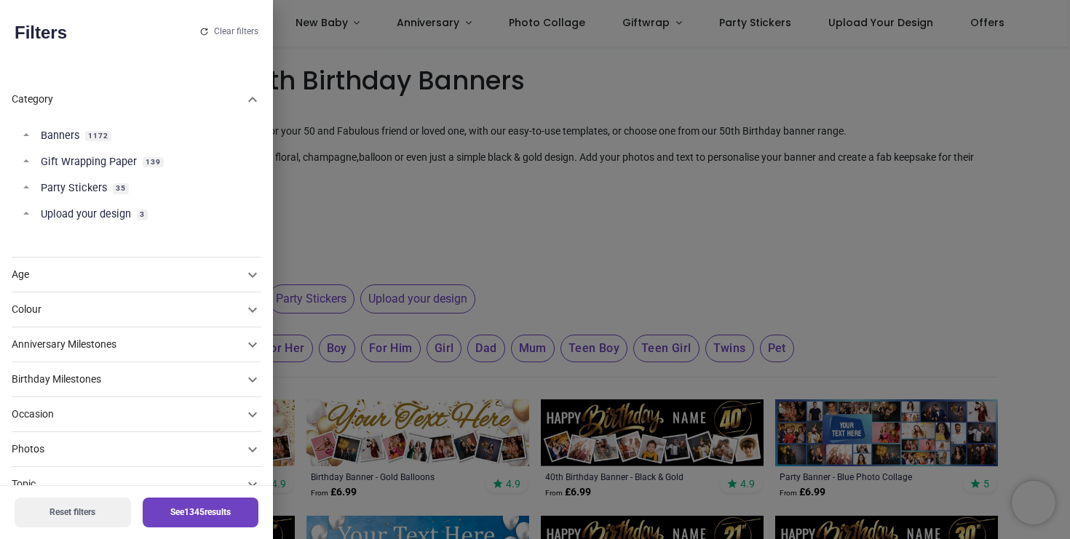
click at [65, 142] on span "Banners" at bounding box center [60, 136] width 39 height 15
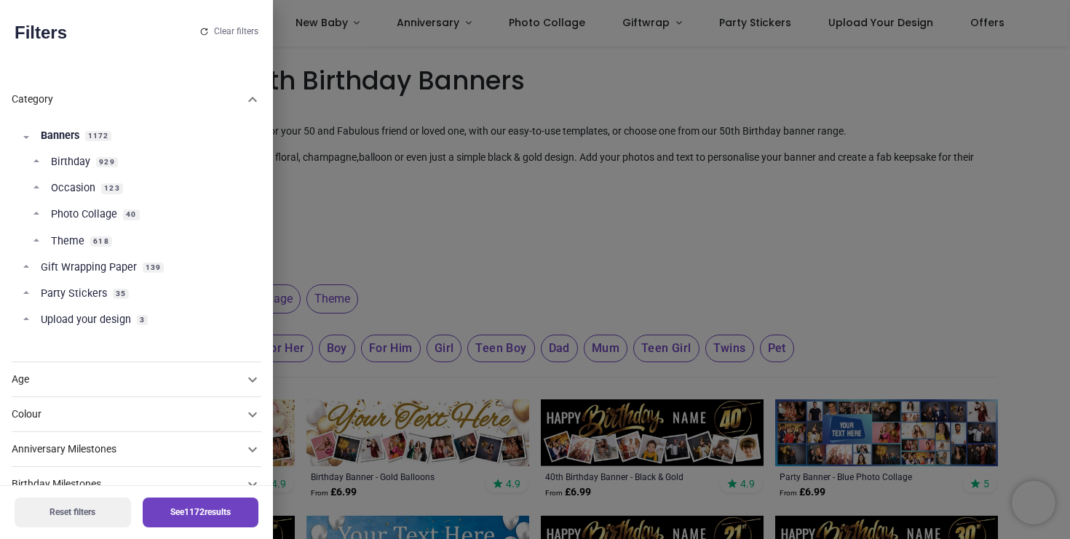
click at [46, 165] on link "Birthday 929" at bounding box center [141, 168] width 216 height 26
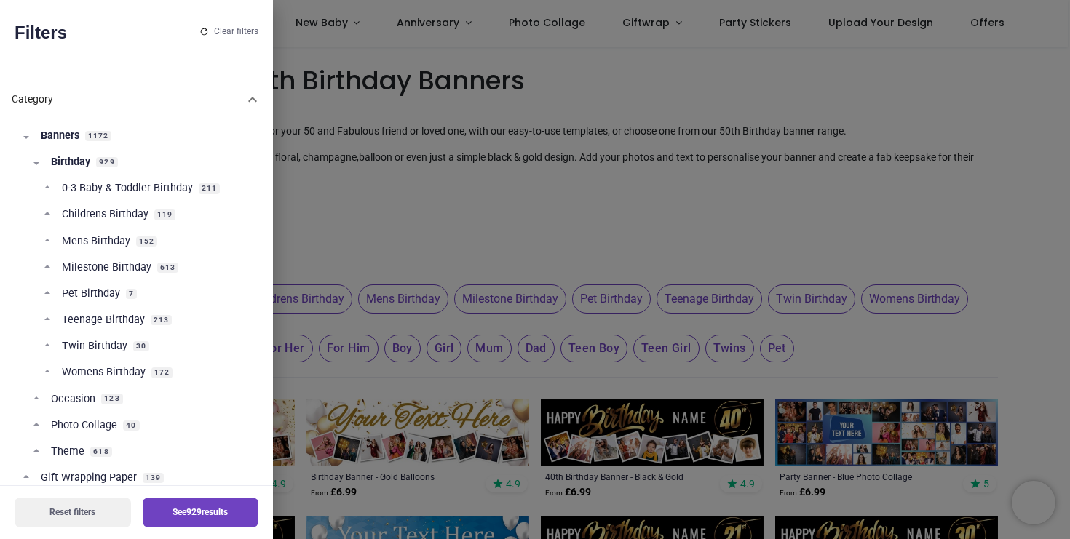
click at [109, 268] on span "Milestone Birthday" at bounding box center [107, 268] width 90 height 15
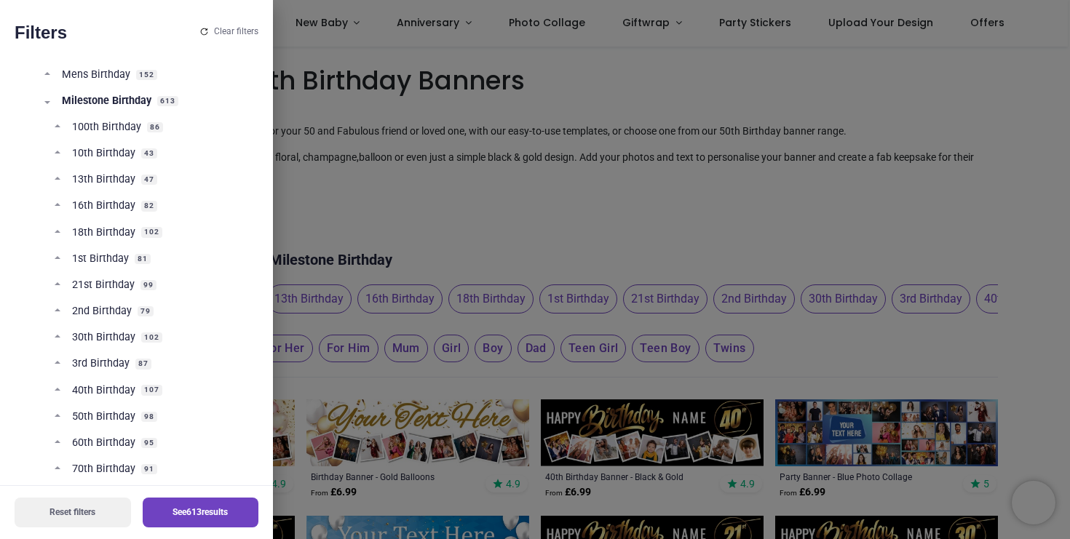
scroll to position [172, 0]
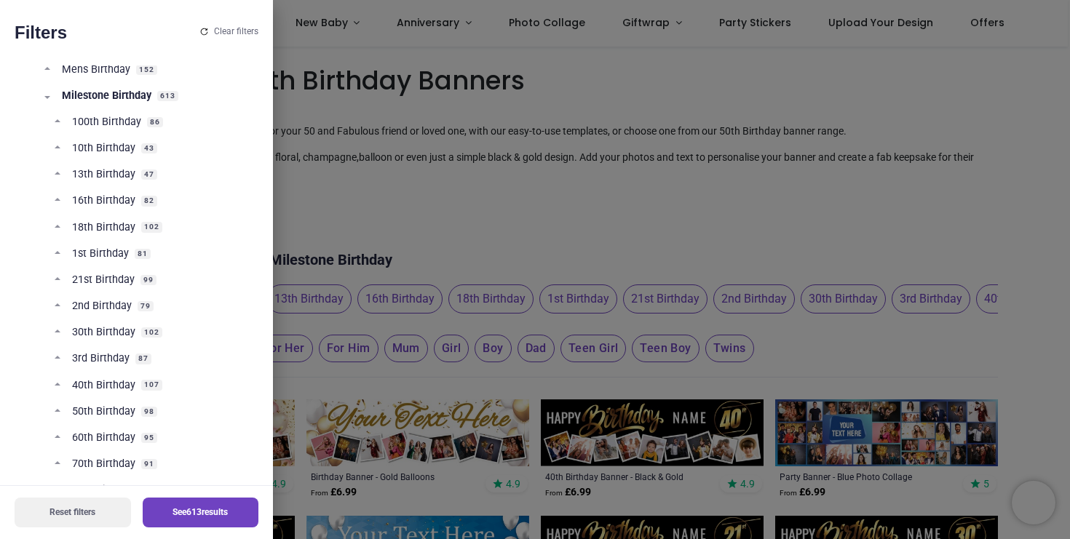
click at [80, 414] on span "50th Birthday" at bounding box center [103, 412] width 63 height 15
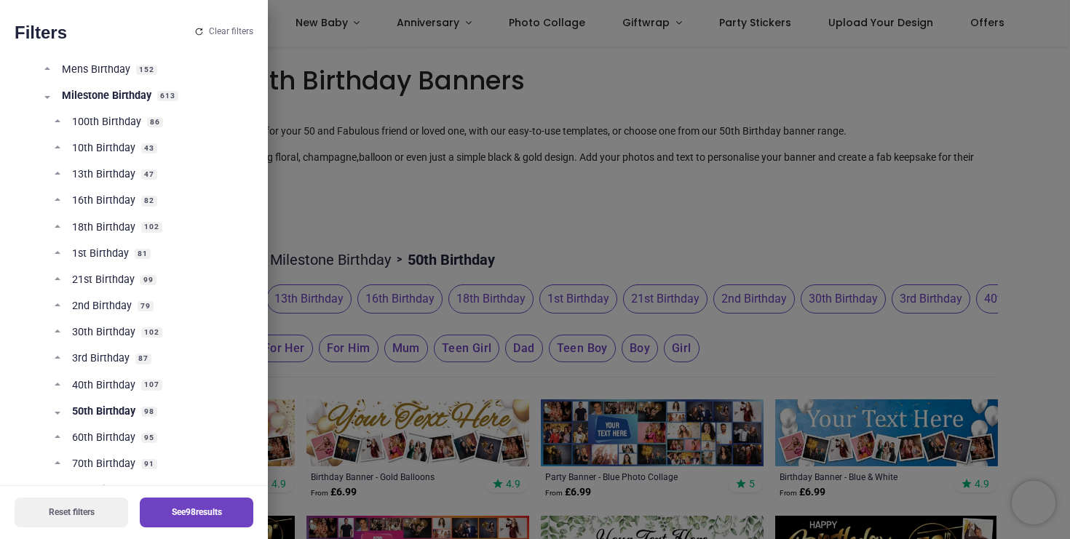
click at [186, 518] on button "See 98 results" at bounding box center [197, 513] width 114 height 30
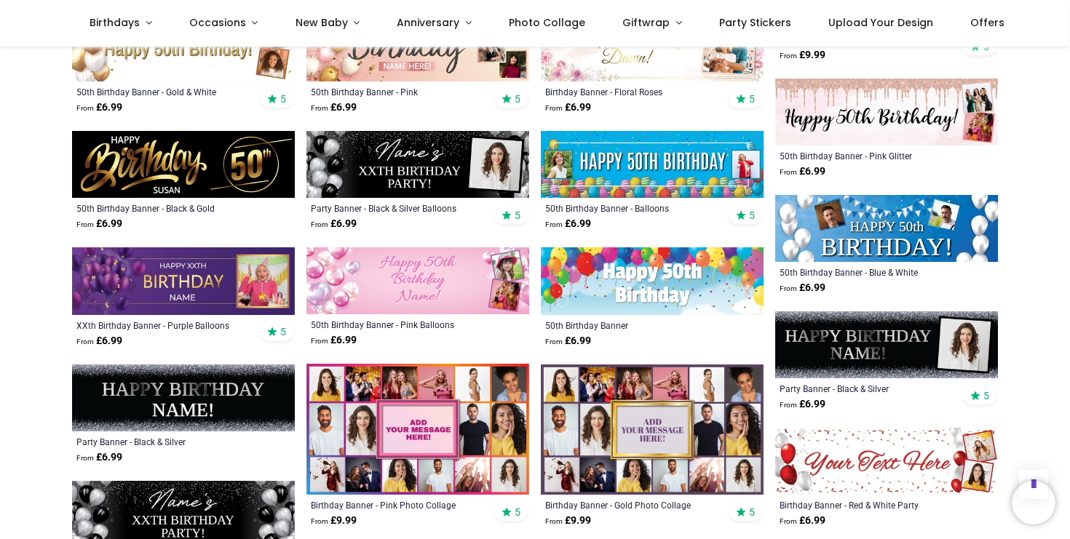
scroll to position [911, 0]
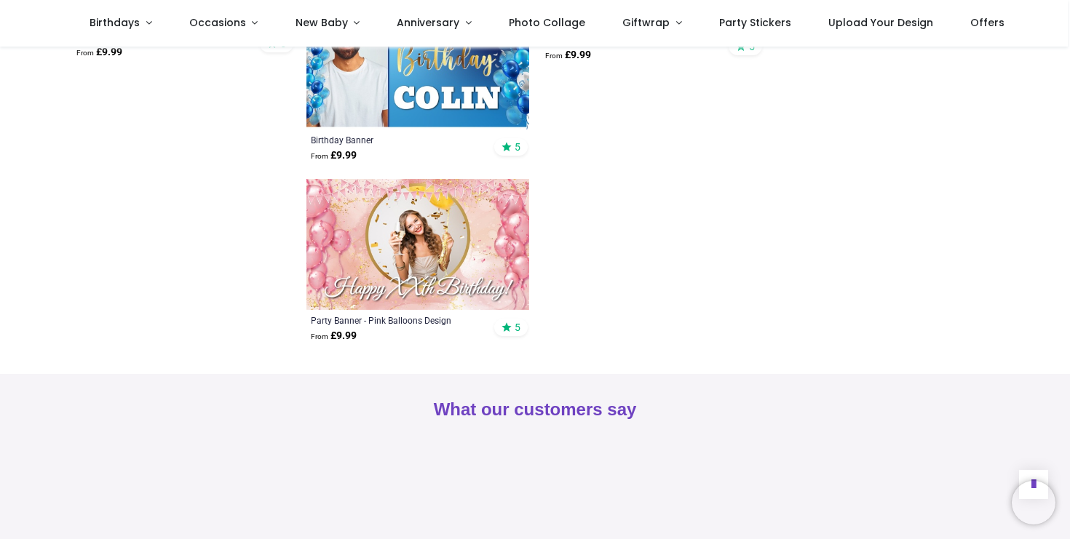
scroll to position [3559, 0]
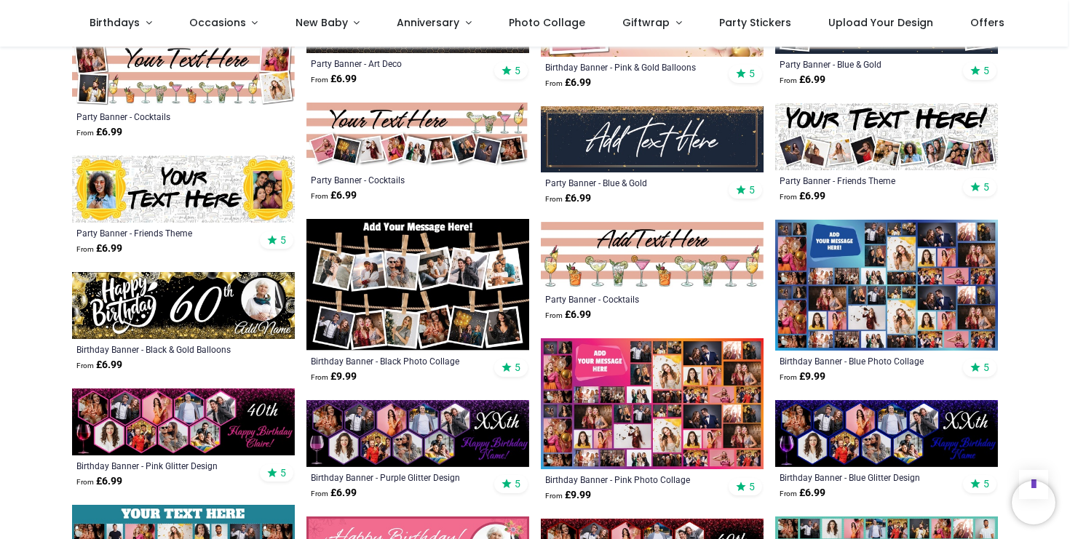
scroll to position [625, 0]
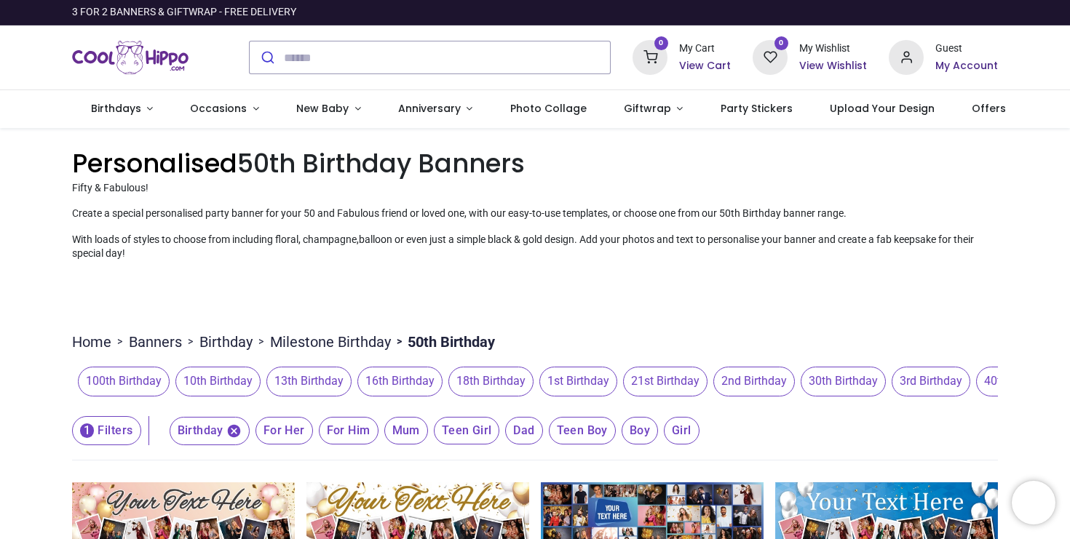
click at [151, 58] on img "Logo of Cool Hippo" at bounding box center [130, 57] width 116 height 41
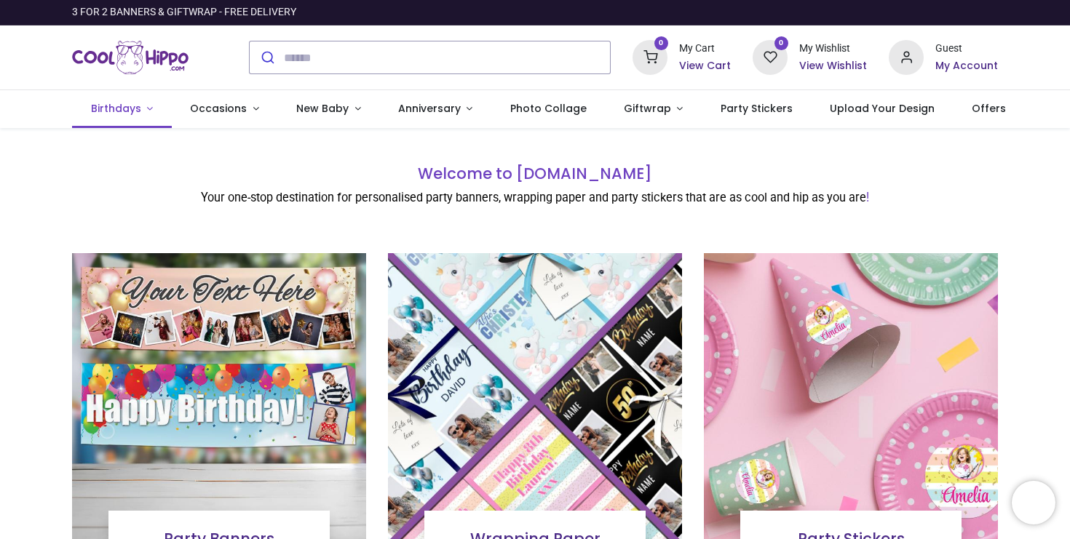
click at [147, 103] on link "Birthdays" at bounding box center [122, 109] width 100 height 38
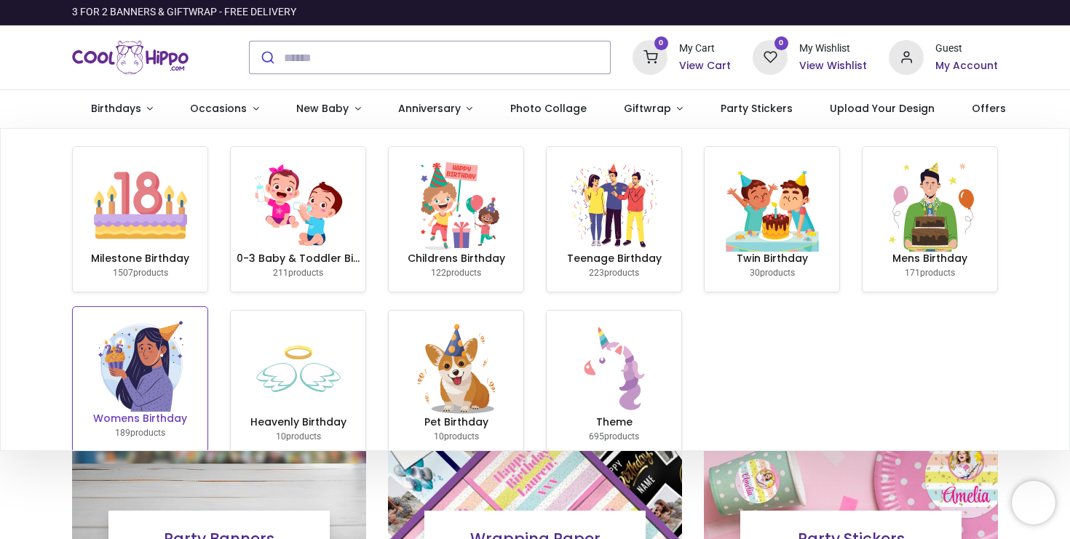
click at [157, 379] on img at bounding box center [140, 365] width 93 height 93
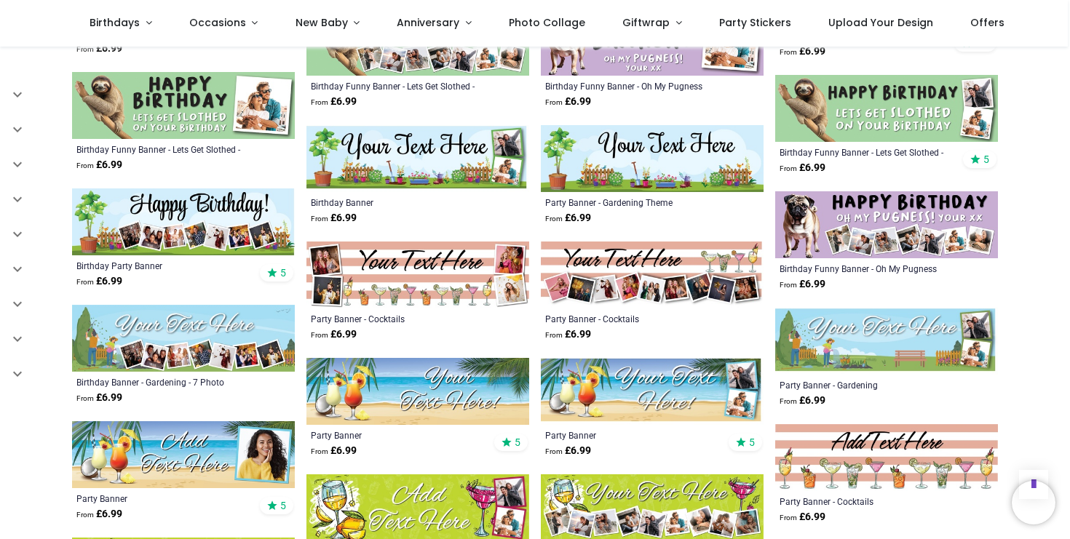
scroll to position [3617, 0]
